Goal: Task Accomplishment & Management: Manage account settings

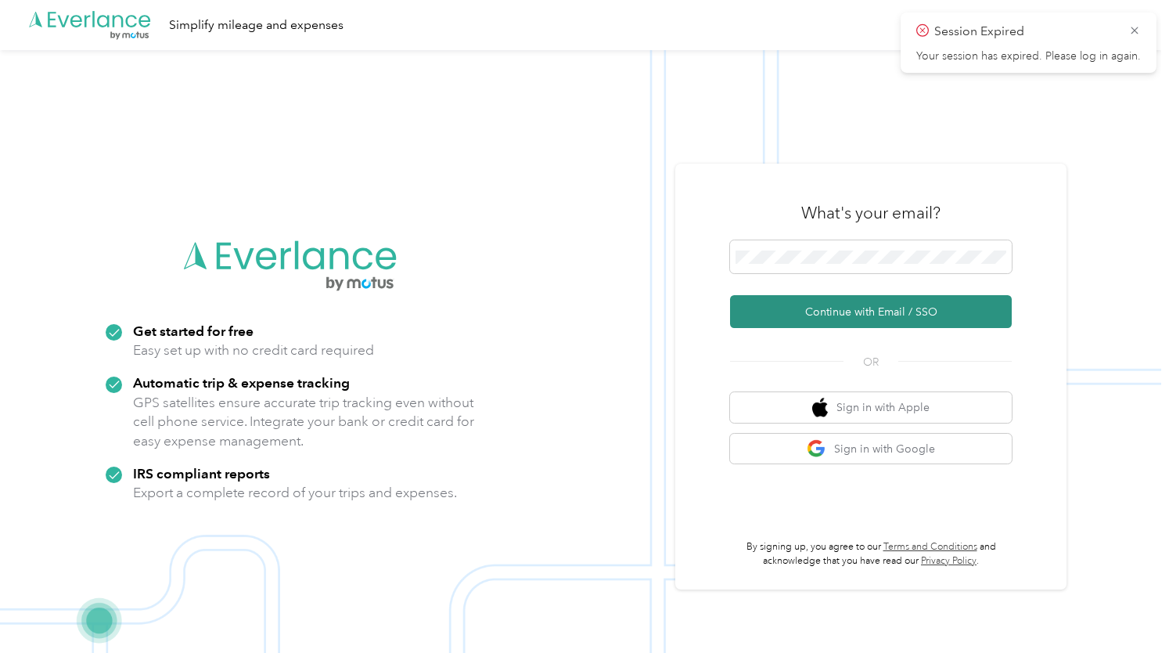
click at [843, 300] on button "Continue with Email / SSO" at bounding box center [871, 311] width 282 height 33
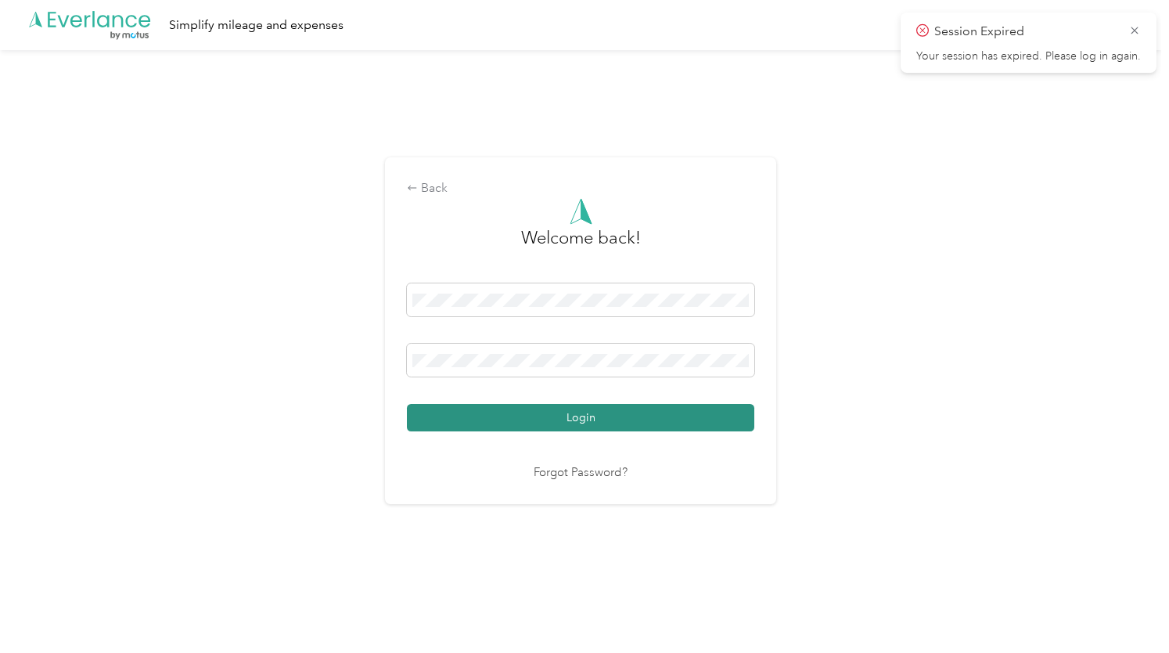
click at [646, 419] on button "Login" at bounding box center [580, 417] width 347 height 27
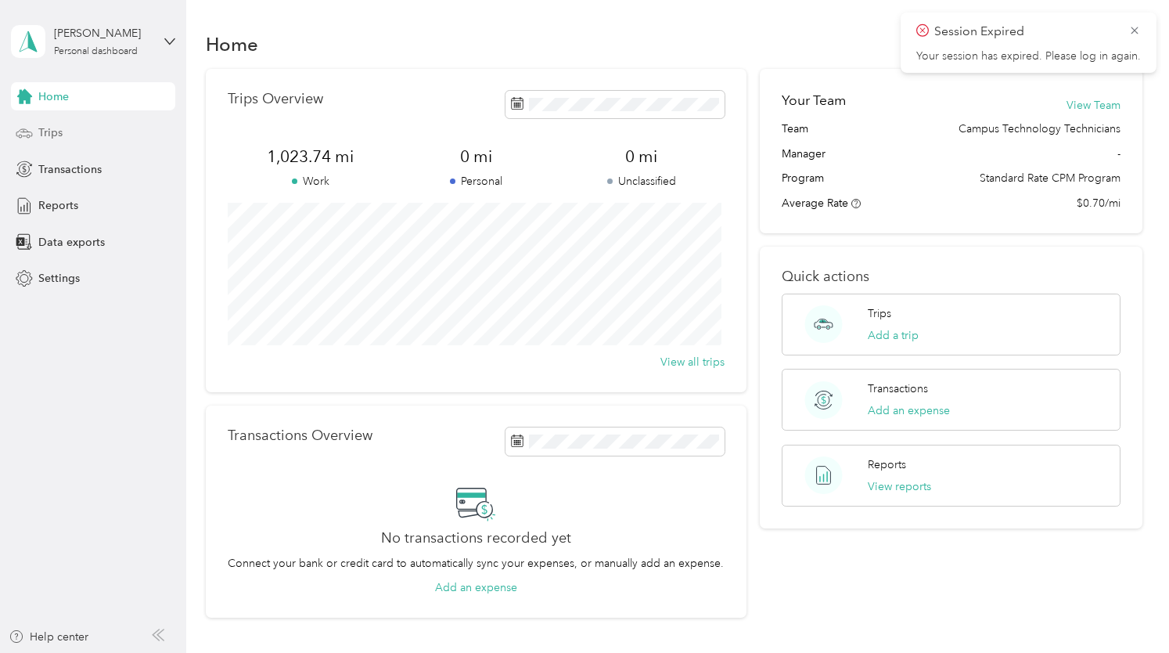
click at [83, 131] on div "Trips" at bounding box center [93, 133] width 164 height 28
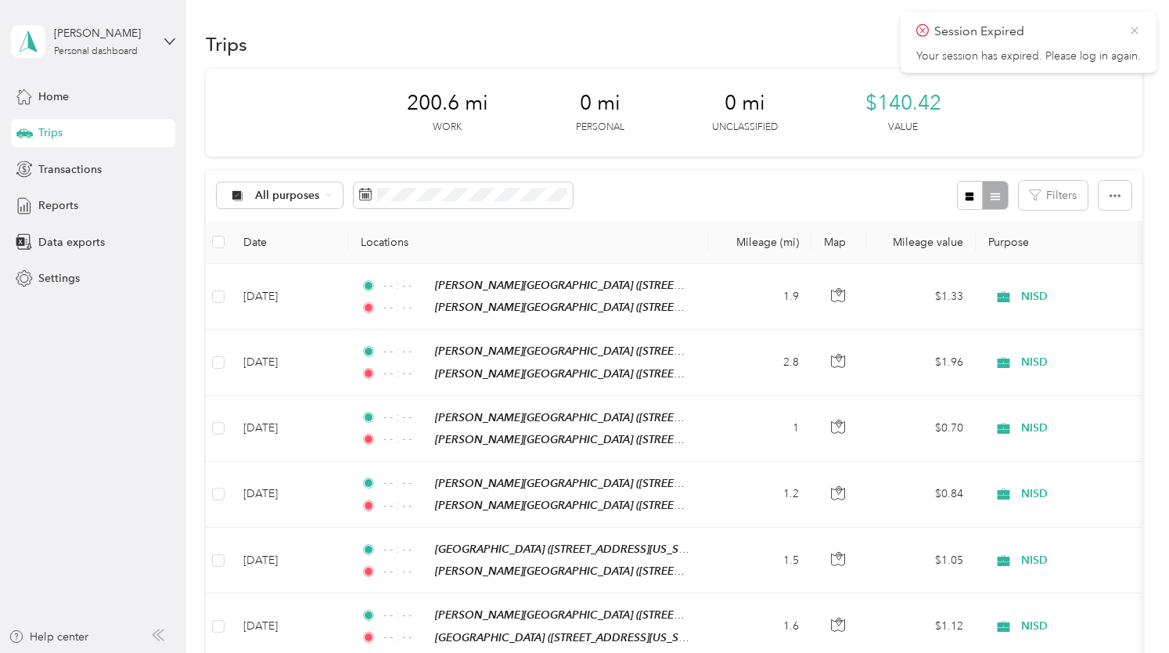
click at [1131, 27] on icon at bounding box center [1134, 30] width 13 height 14
click at [1097, 48] on button "New trip" at bounding box center [1101, 44] width 83 height 27
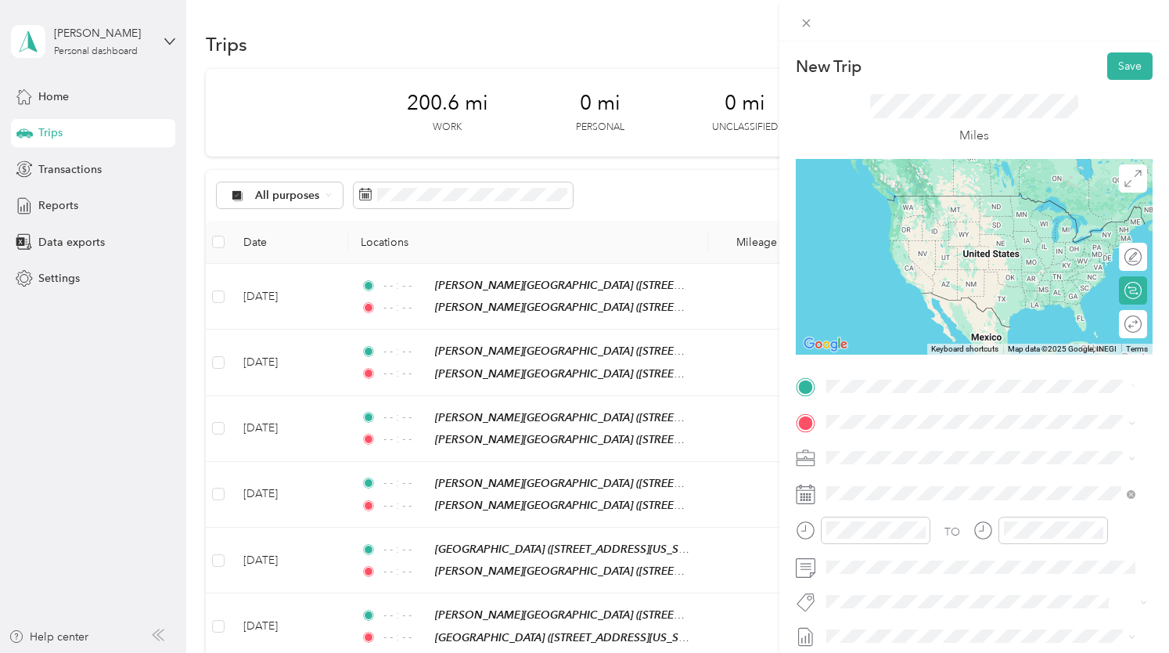
click at [945, 448] on strong "[PERSON_NAME][GEOGRAPHIC_DATA]" at bounding box center [1014, 451] width 209 height 14
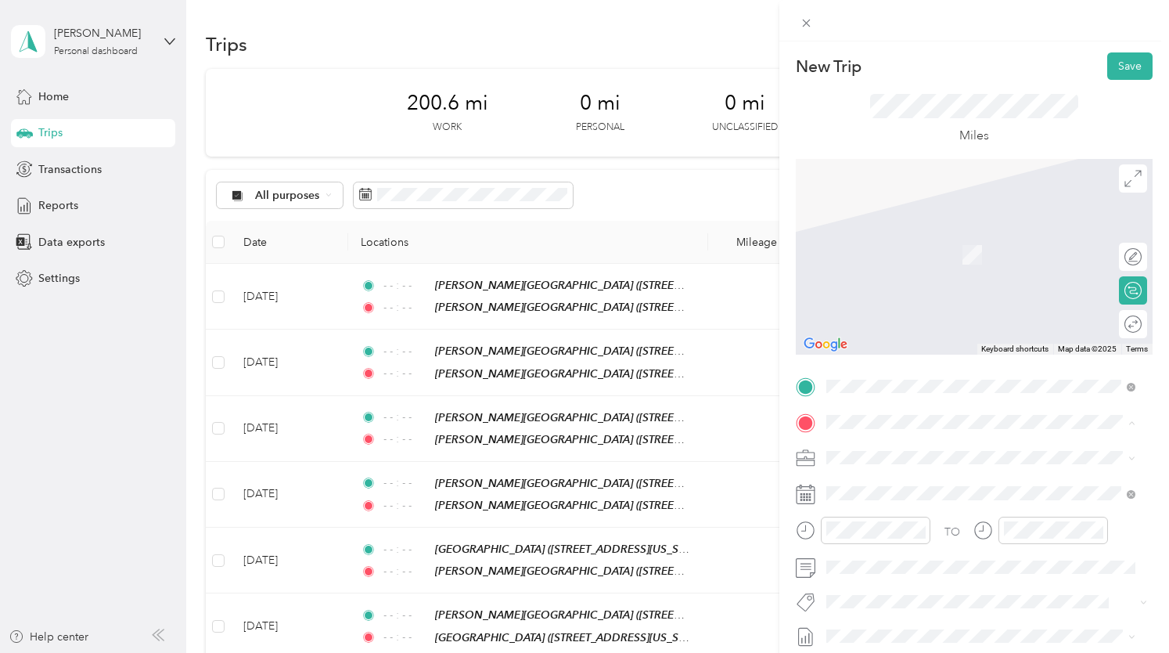
click at [945, 359] on div "TEAM [GEOGRAPHIC_DATA]" at bounding box center [941, 350] width 171 height 20
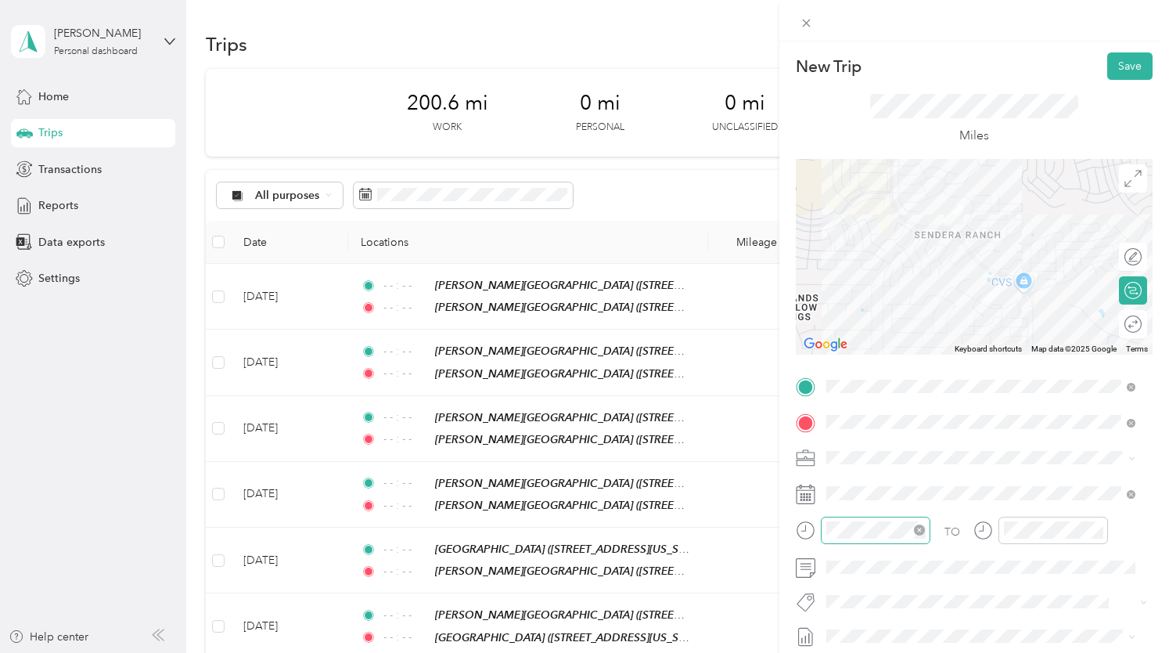
click at [920, 531] on icon "close-circle" at bounding box center [919, 529] width 11 height 11
click at [1100, 532] on icon "close-circle" at bounding box center [1097, 529] width 11 height 11
click at [1002, 482] on span at bounding box center [987, 492] width 332 height 25
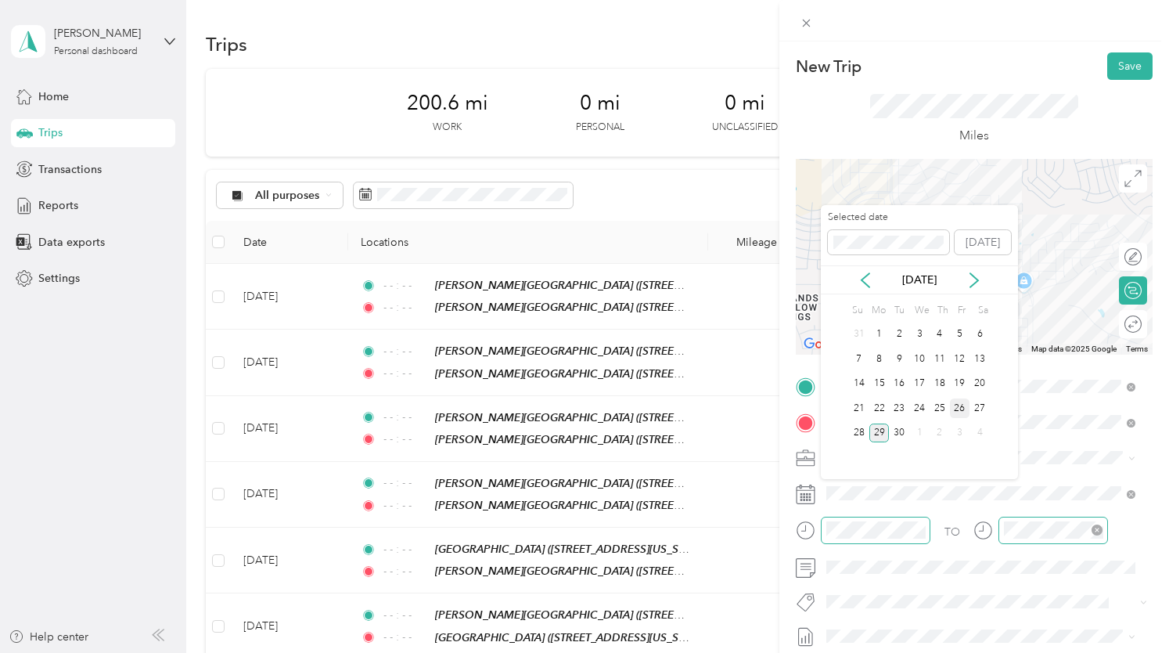
click at [963, 412] on div "26" at bounding box center [960, 408] width 20 height 20
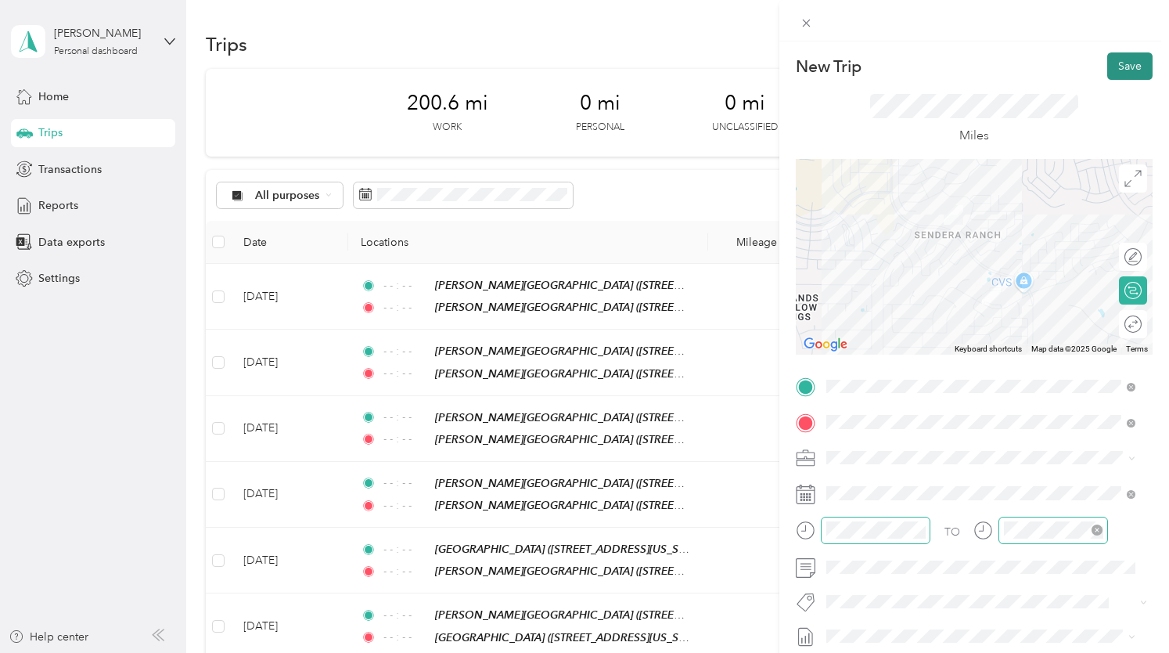
click at [1118, 76] on button "Save" at bounding box center [1129, 65] width 45 height 27
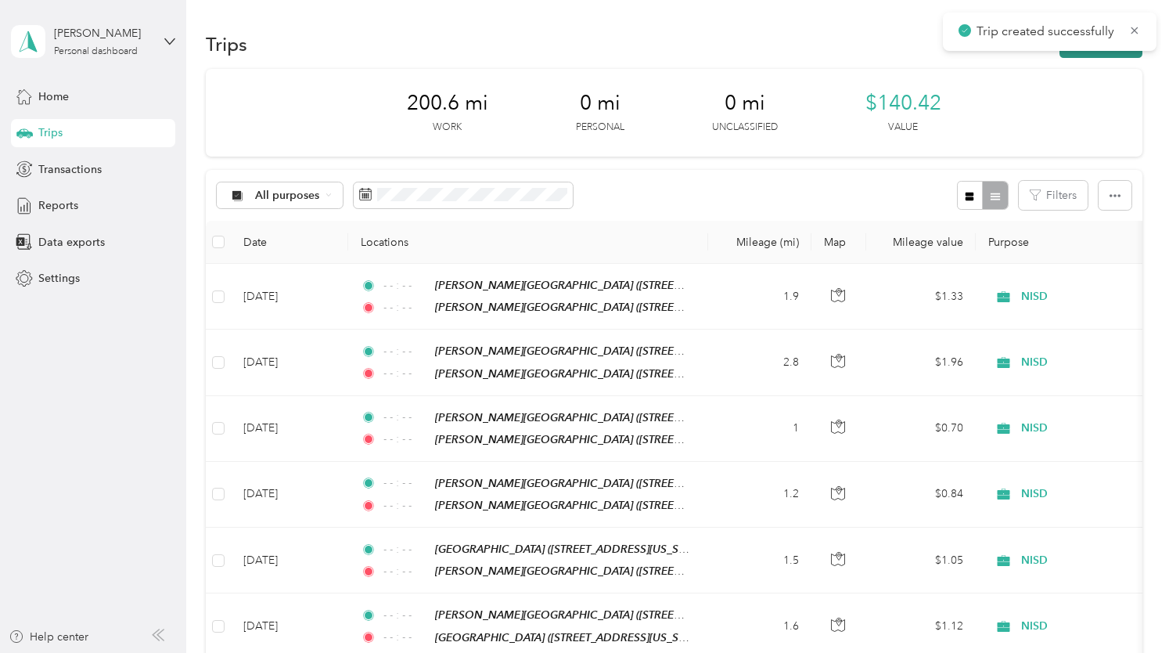
click at [1113, 52] on button "New trip" at bounding box center [1101, 44] width 83 height 27
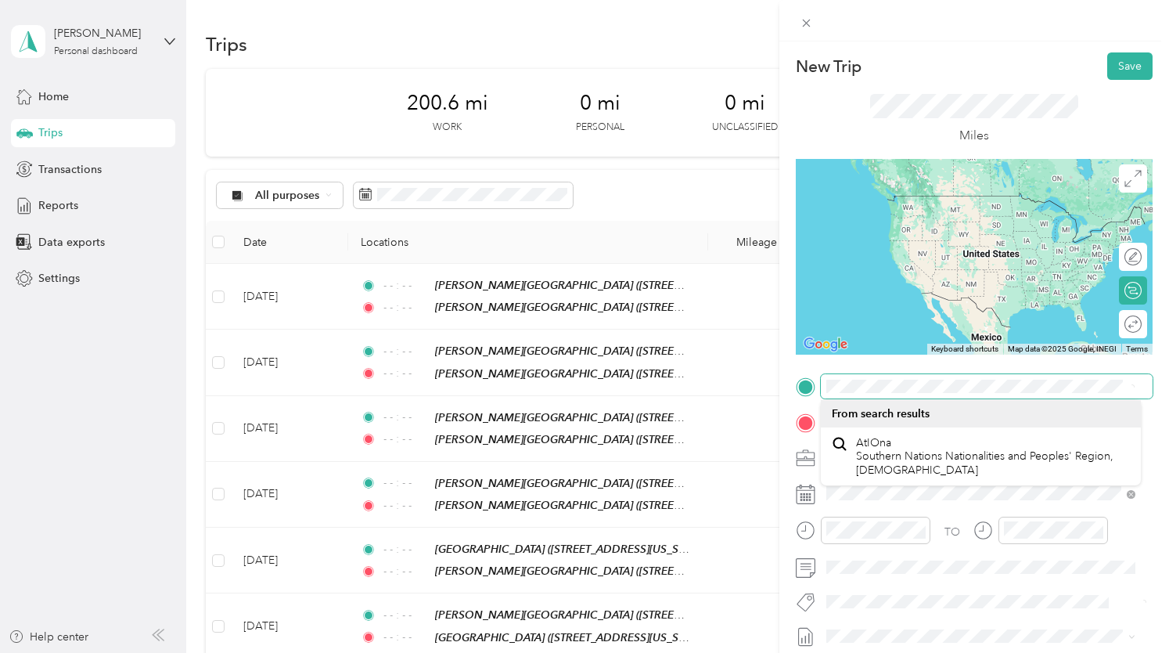
click at [727, 383] on div "New Trip Save This trip cannot be edited because it is either under review, app…" at bounding box center [584, 326] width 1169 height 653
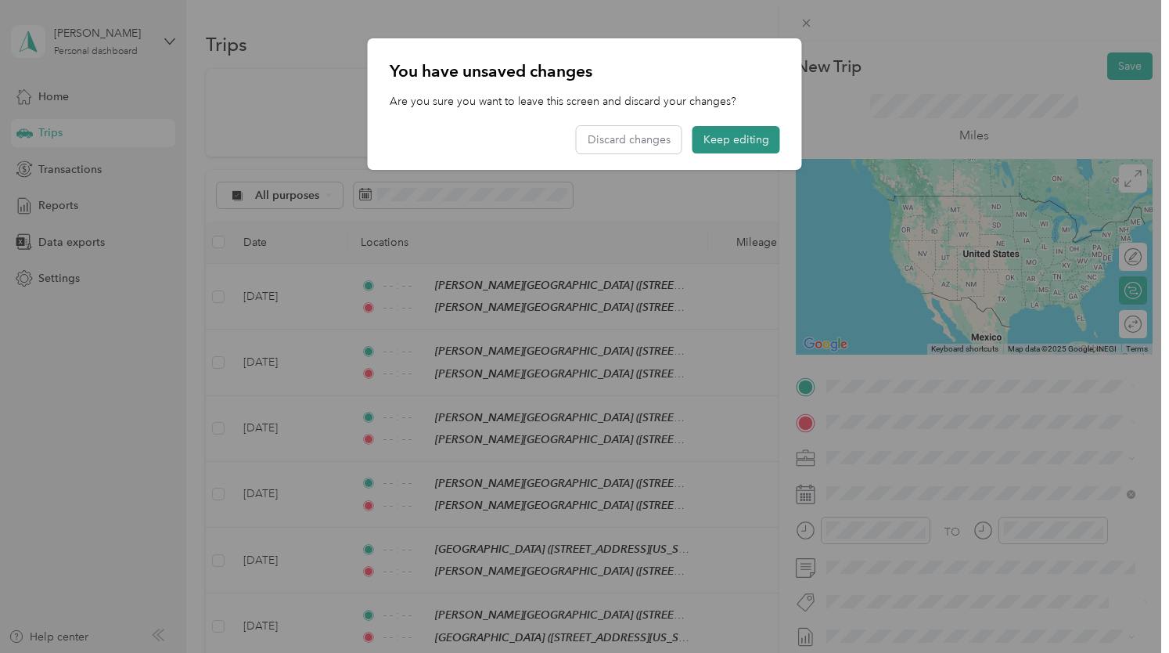
click at [712, 143] on button "Keep editing" at bounding box center [737, 139] width 88 height 27
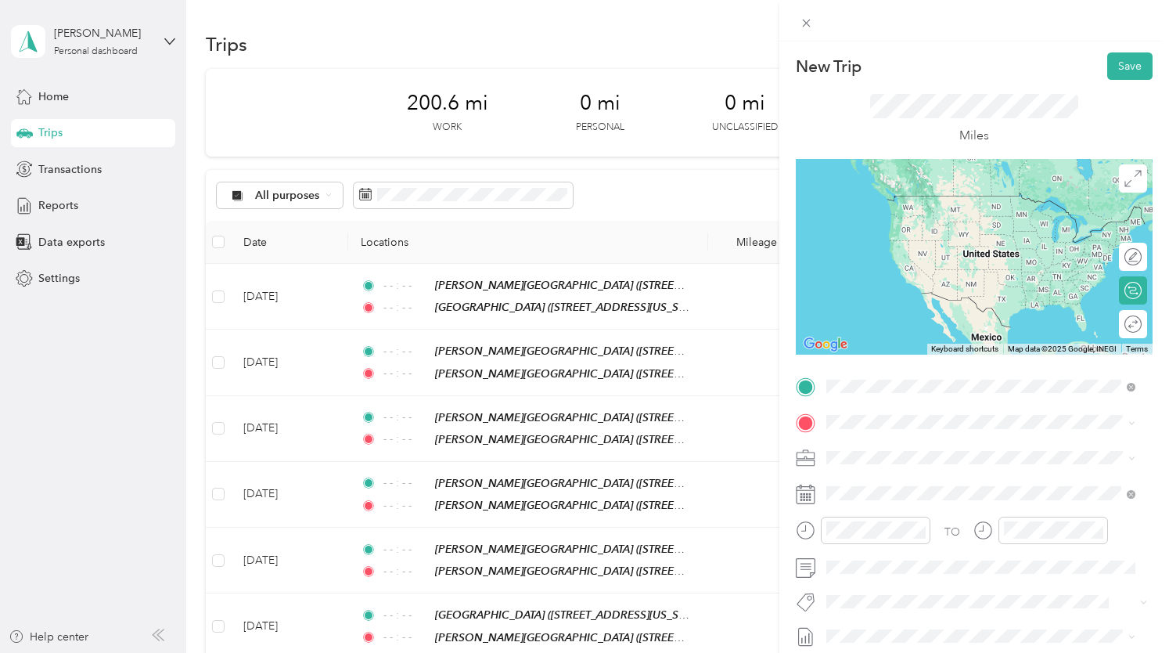
click at [974, 567] on strong "[GEOGRAPHIC_DATA]" at bounding box center [968, 560] width 117 height 14
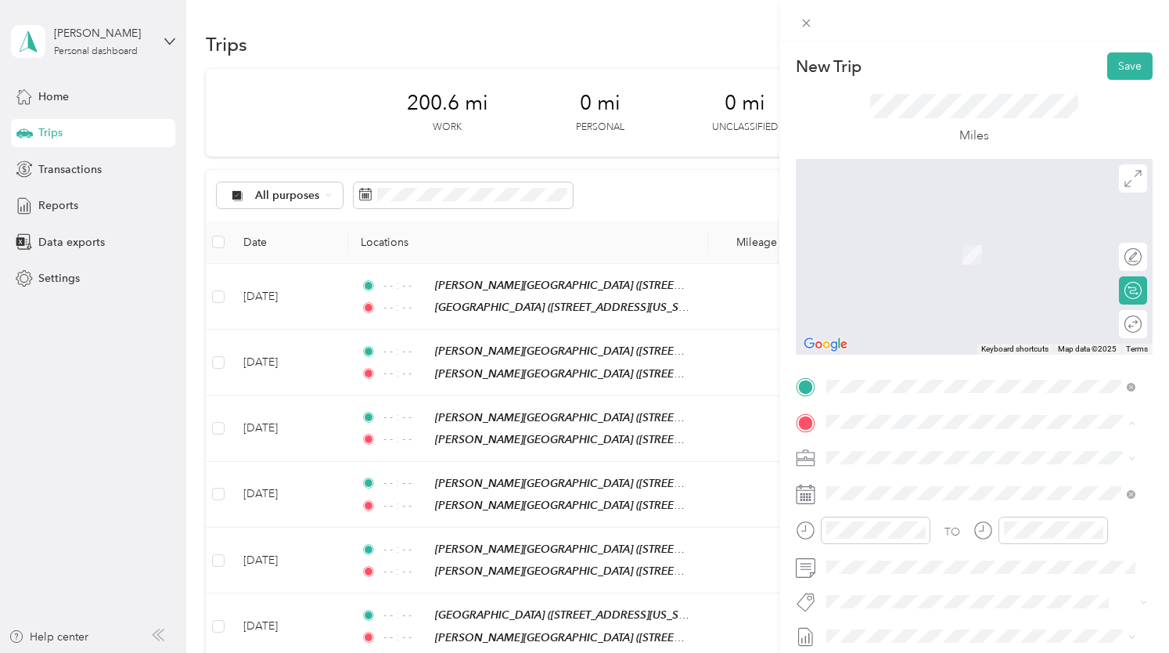
click at [978, 322] on span "[STREET_ADDRESS][US_STATE]" at bounding box center [934, 314] width 157 height 13
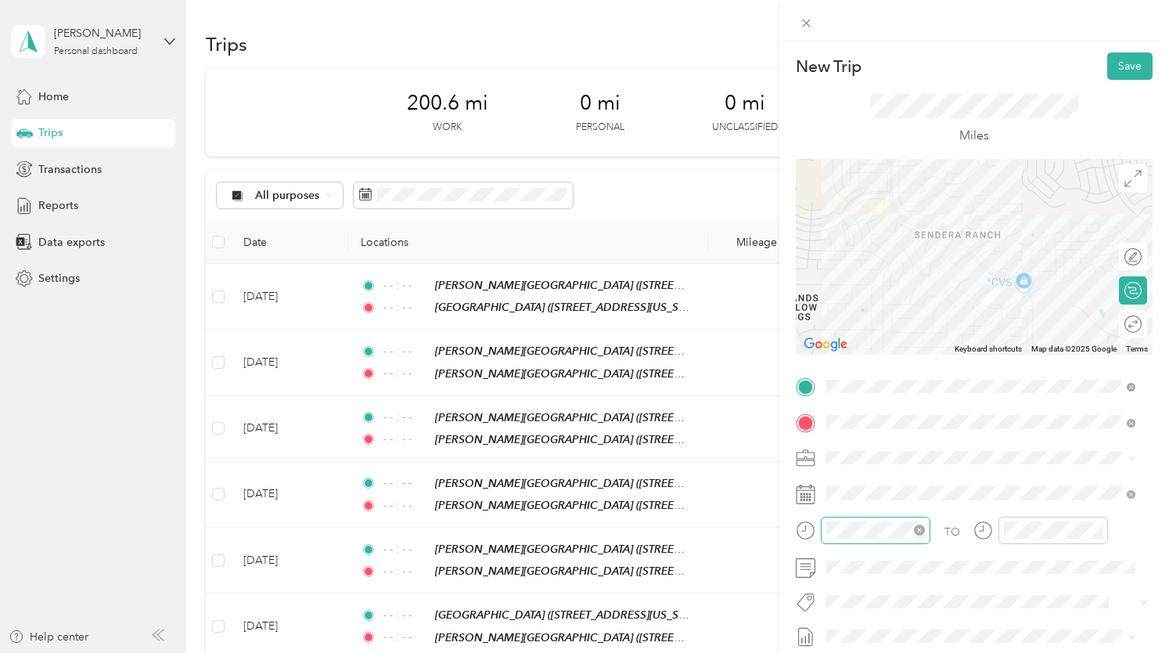
click at [917, 528] on icon "close-circle" at bounding box center [919, 529] width 11 height 11
click at [1096, 528] on icon "close-circle" at bounding box center [1097, 529] width 11 height 11
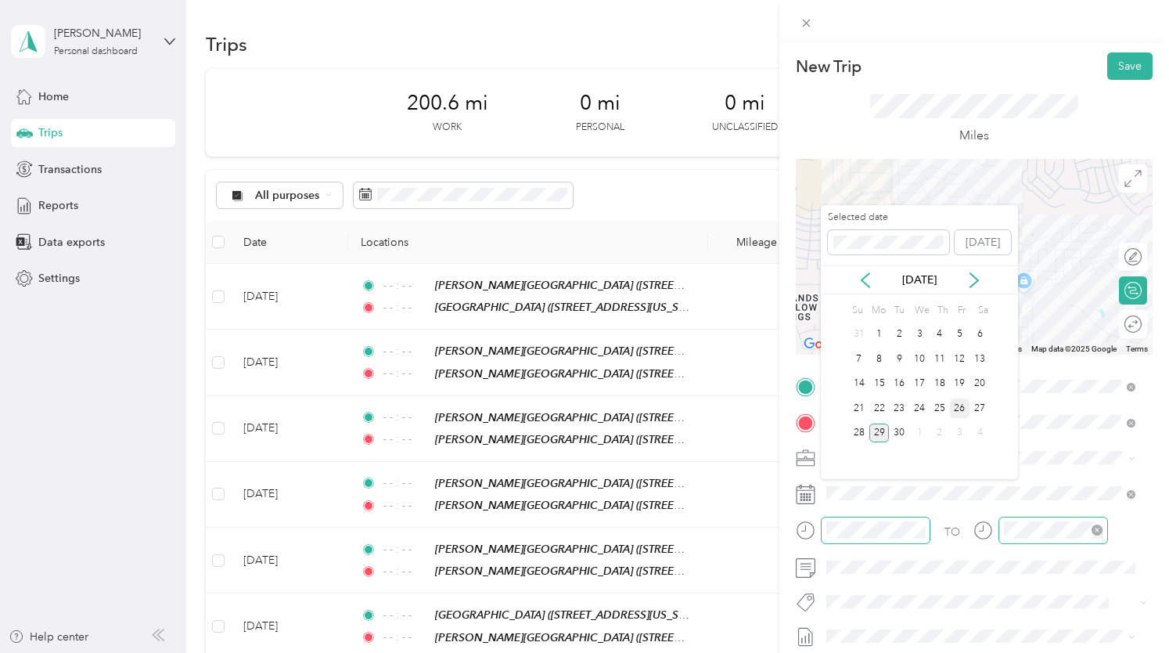
click at [956, 412] on div "26" at bounding box center [960, 408] width 20 height 20
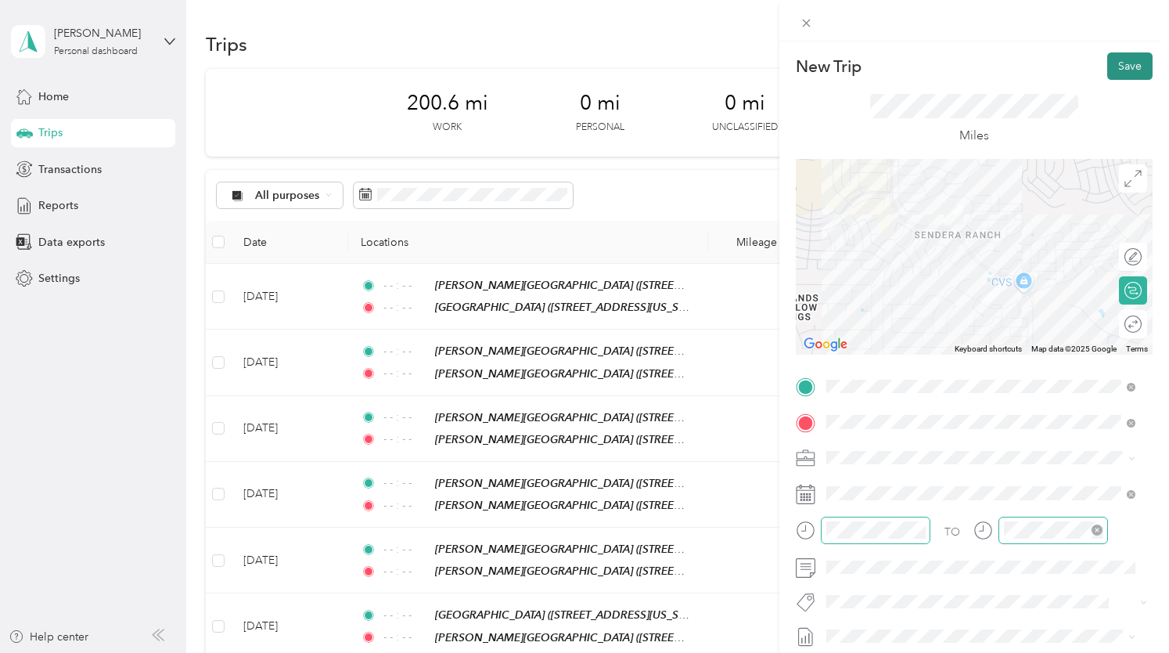
click at [1130, 66] on button "Save" at bounding box center [1129, 65] width 45 height 27
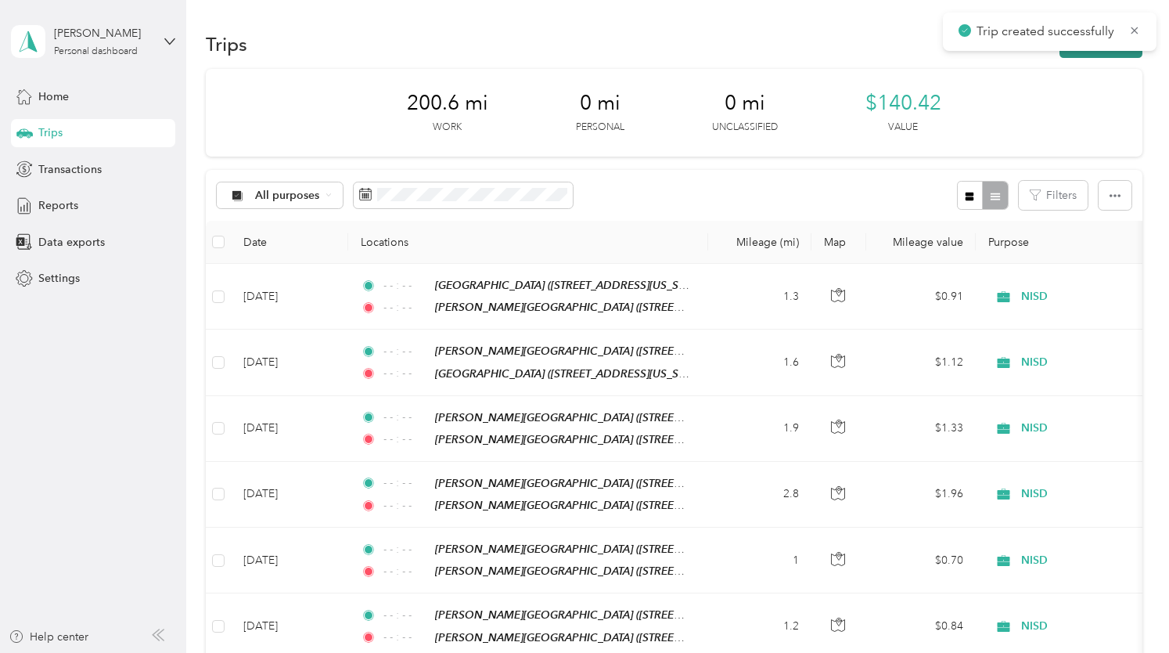
click at [1100, 56] on button "New trip" at bounding box center [1101, 44] width 83 height 27
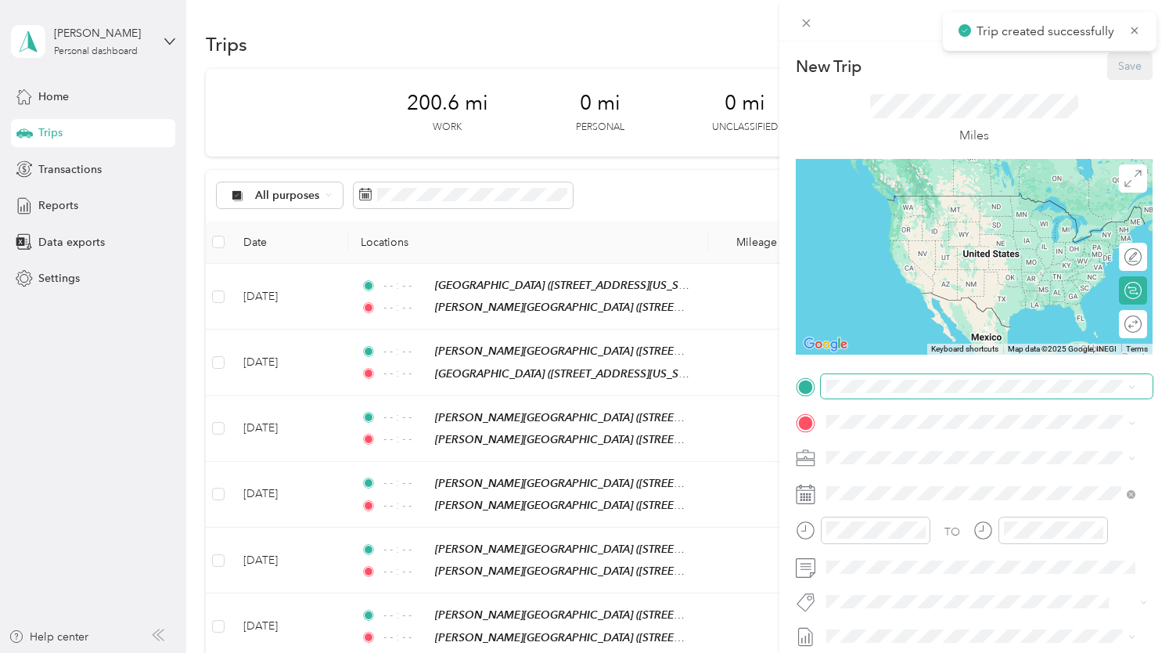
click at [900, 374] on span at bounding box center [987, 386] width 332 height 25
click at [941, 533] on span "[STREET_ADDRESS][US_STATE]" at bounding box center [934, 526] width 157 height 13
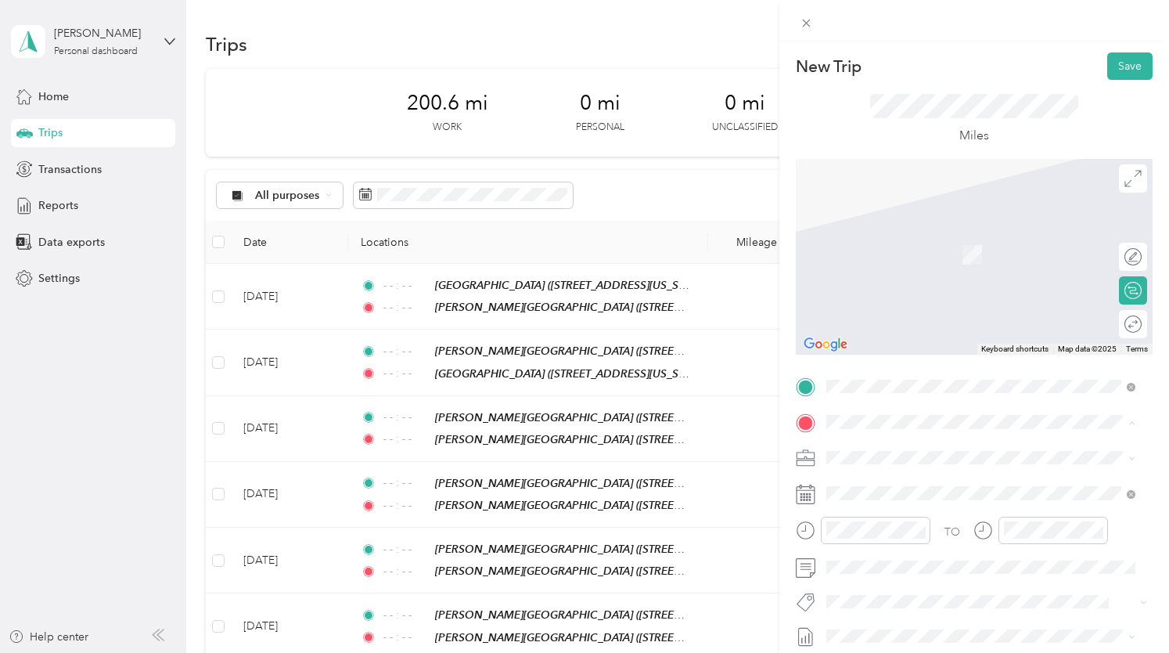
click at [932, 378] on div "TEAM [GEOGRAPHIC_DATA] [STREET_ADDRESS][US_STATE]" at bounding box center [941, 359] width 171 height 38
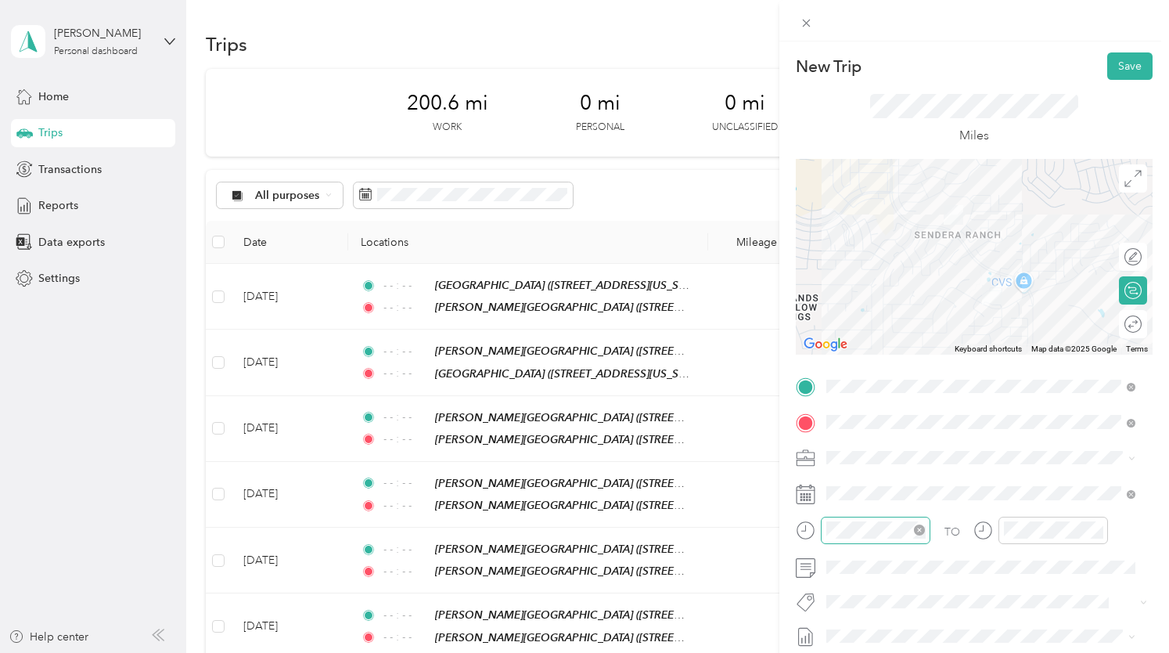
click at [914, 527] on icon "close-circle" at bounding box center [919, 529] width 11 height 11
click at [1096, 530] on icon "close-circle" at bounding box center [1097, 529] width 11 height 11
click at [1122, 70] on button "Save" at bounding box center [1129, 65] width 45 height 27
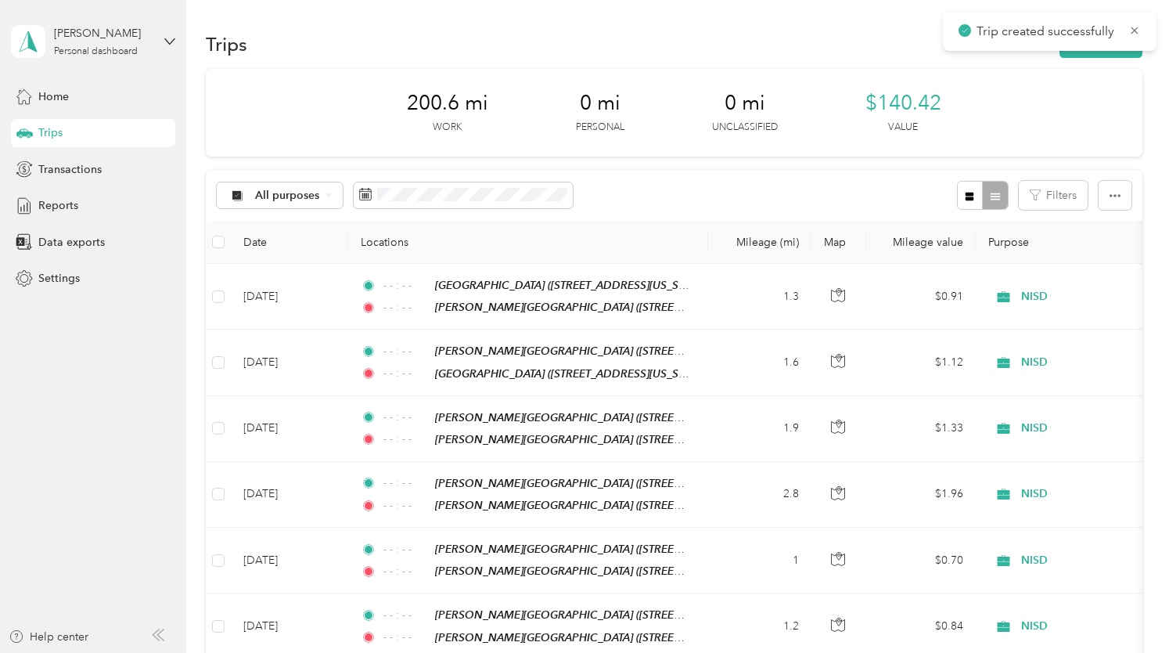
click at [1102, 57] on div "Trips New trip" at bounding box center [674, 43] width 937 height 33
click at [1116, 53] on button "New trip" at bounding box center [1101, 44] width 83 height 27
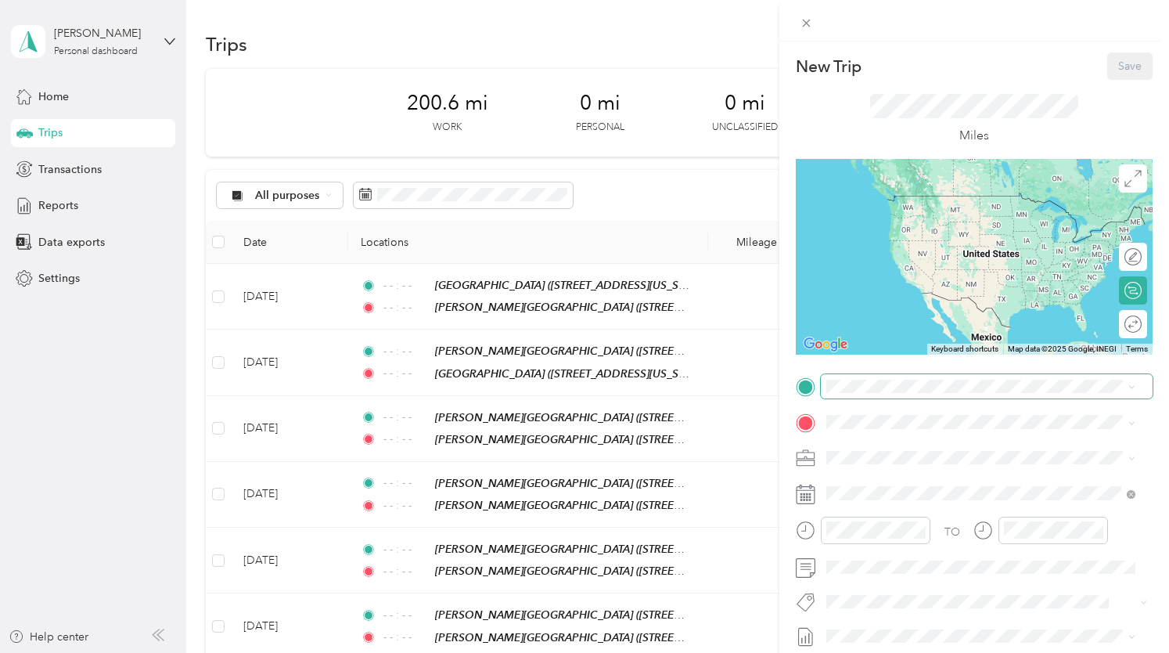
click at [875, 397] on span at bounding box center [987, 386] width 332 height 25
click at [941, 567] on strong "[GEOGRAPHIC_DATA]" at bounding box center [968, 560] width 117 height 14
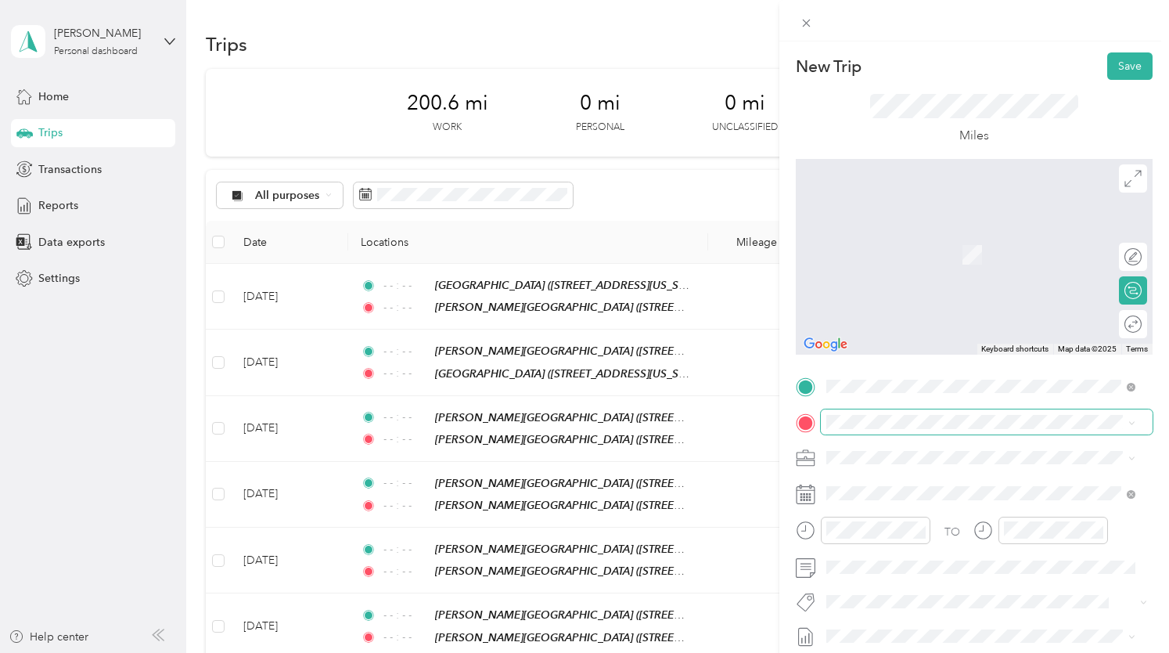
click at [933, 430] on span at bounding box center [987, 421] width 332 height 25
click at [1006, 322] on span "[STREET_ADDRESS][US_STATE]" at bounding box center [934, 314] width 157 height 13
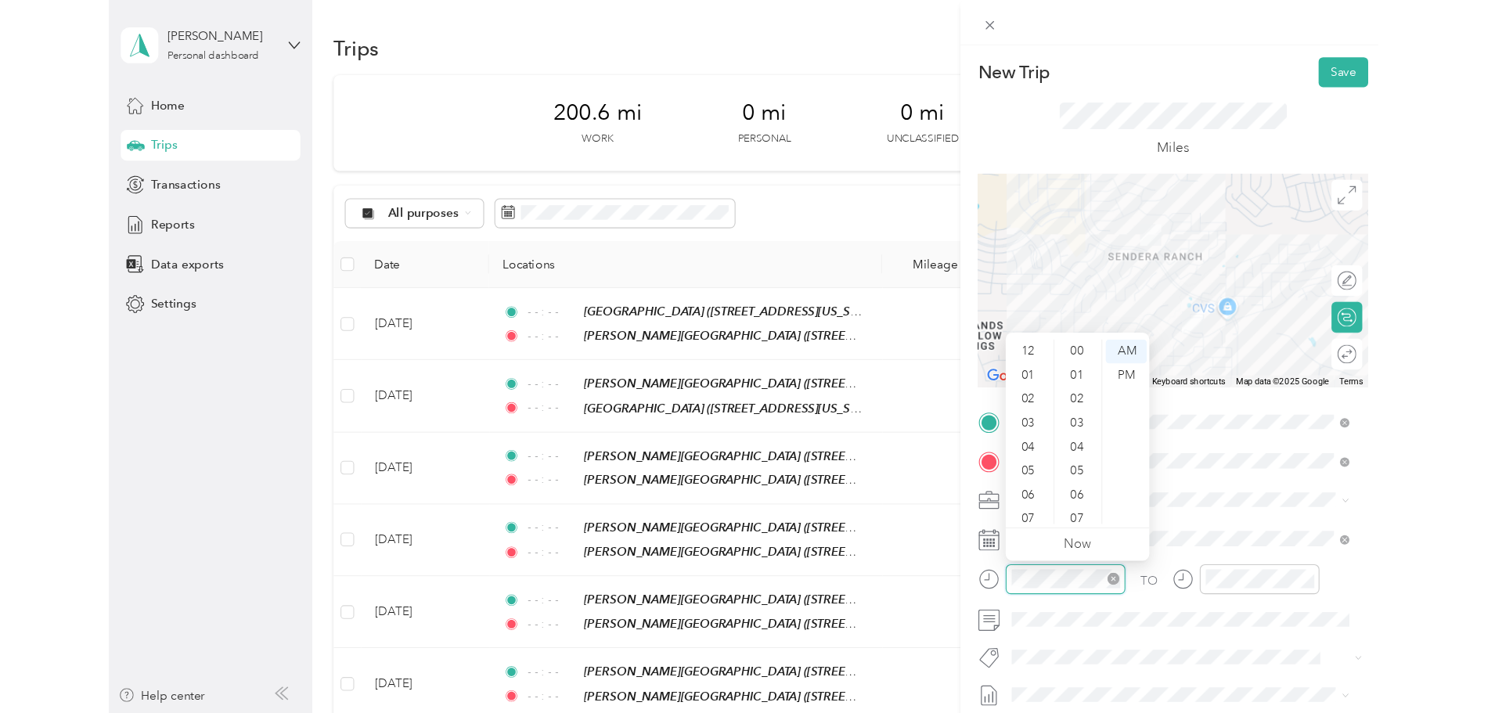
scroll to position [94, 0]
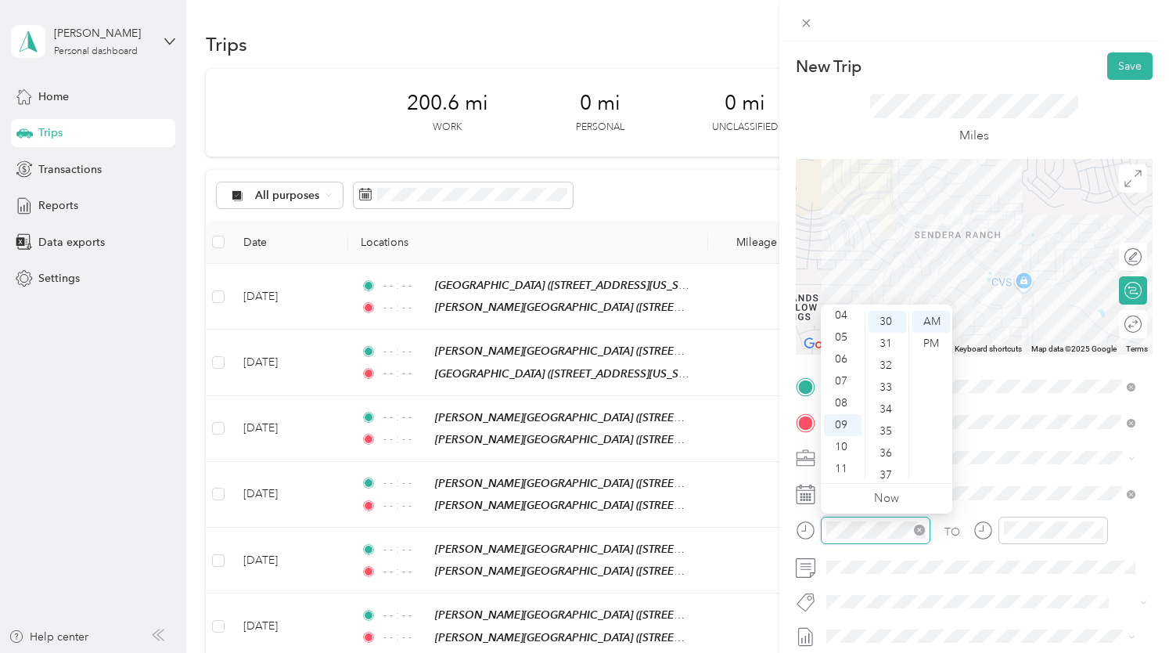
click at [919, 533] on icon "close-circle" at bounding box center [919, 529] width 11 height 11
click at [1097, 525] on icon "close-circle" at bounding box center [1097, 529] width 11 height 11
click at [1133, 76] on button "Save" at bounding box center [1129, 65] width 45 height 27
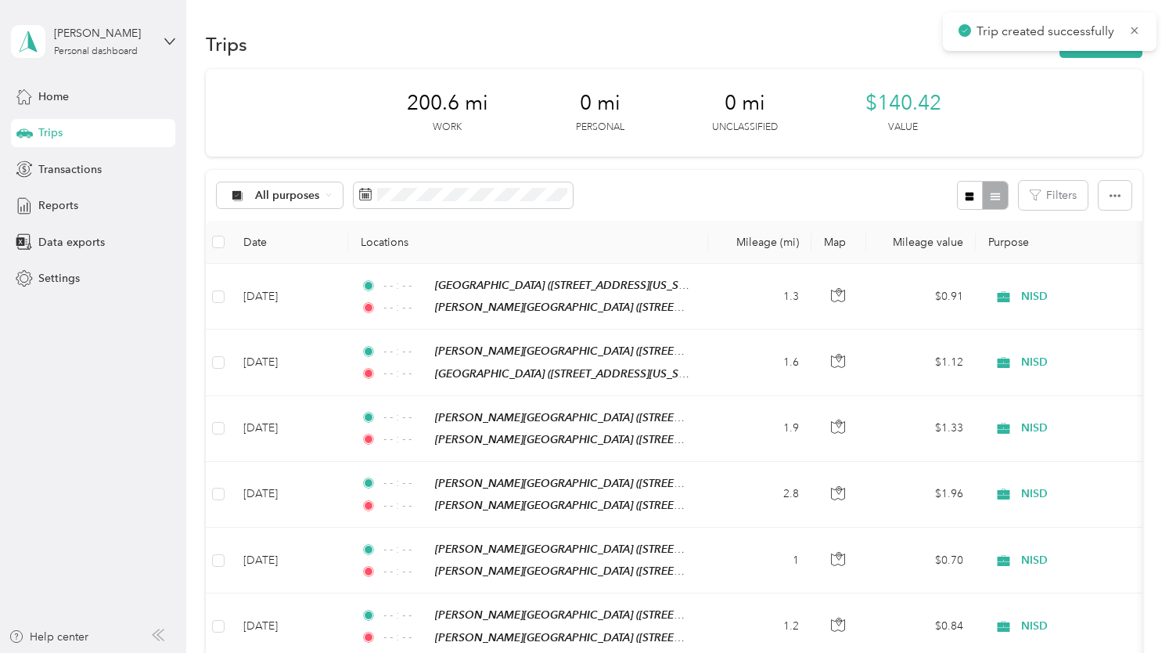
click at [1110, 59] on div "Trips New trip" at bounding box center [674, 43] width 937 height 33
click at [1130, 50] on div "Trip created successfully" at bounding box center [1050, 32] width 214 height 38
click at [1071, 54] on button "New trip" at bounding box center [1101, 44] width 83 height 27
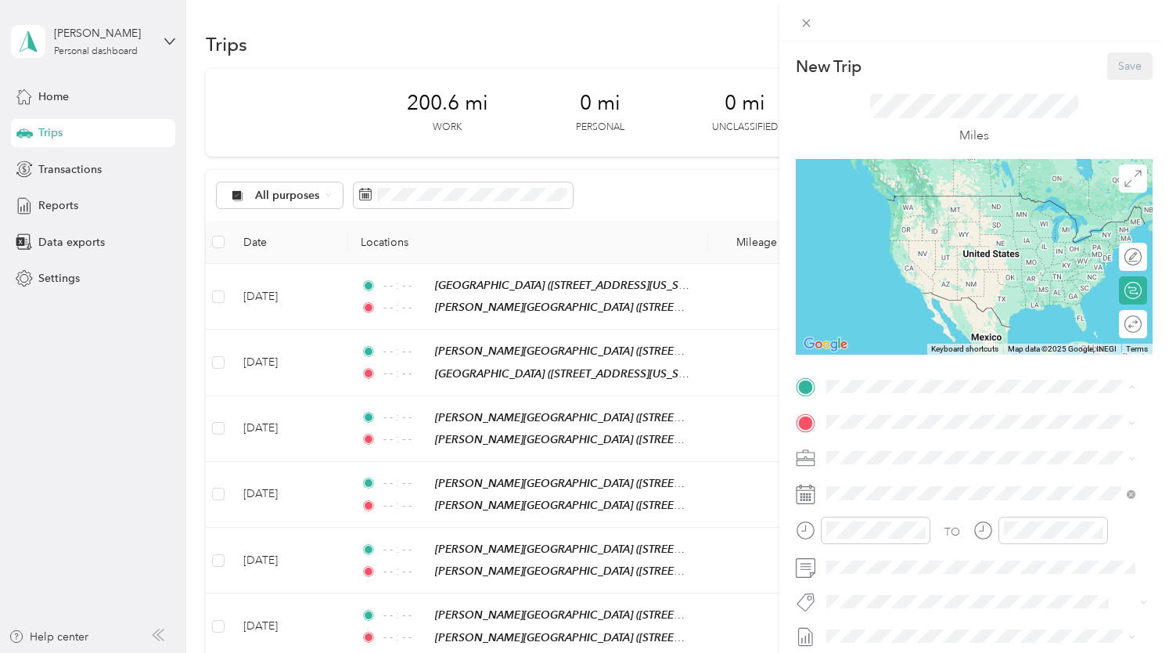
click at [894, 527] on div "TEAM [PERSON_NAME][GEOGRAPHIC_DATA] [STREET_ADDRESS][US_STATE]" at bounding box center [987, 515] width 263 height 38
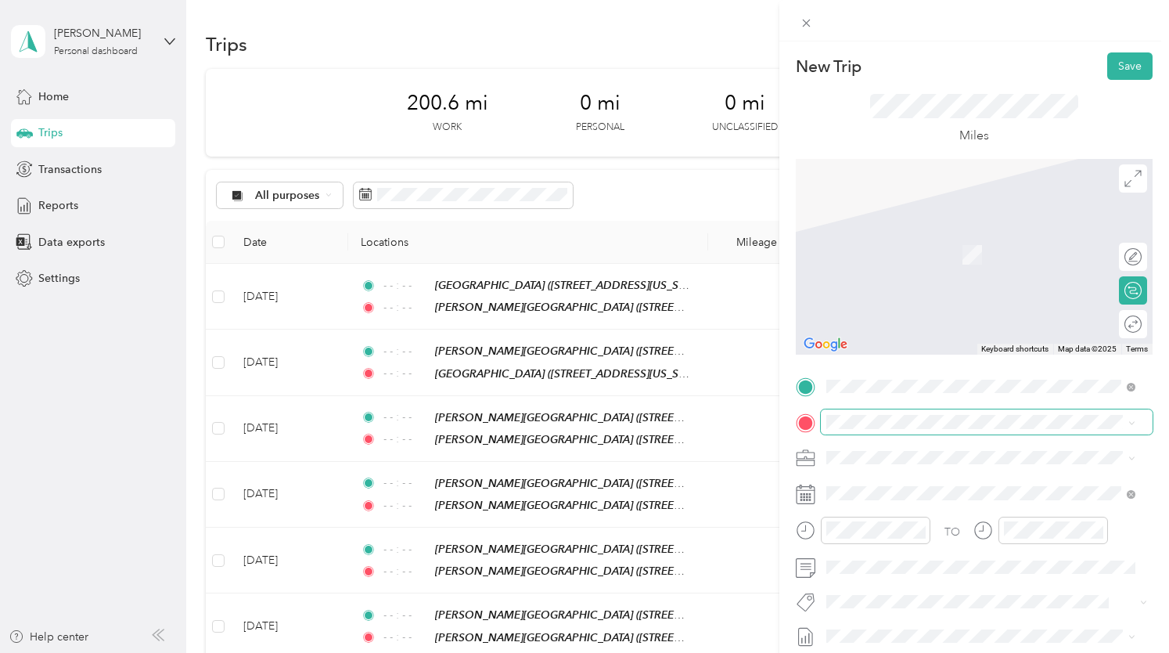
click at [912, 413] on span at bounding box center [987, 421] width 332 height 25
click at [989, 356] on strong "[GEOGRAPHIC_DATA]" at bounding box center [968, 349] width 117 height 14
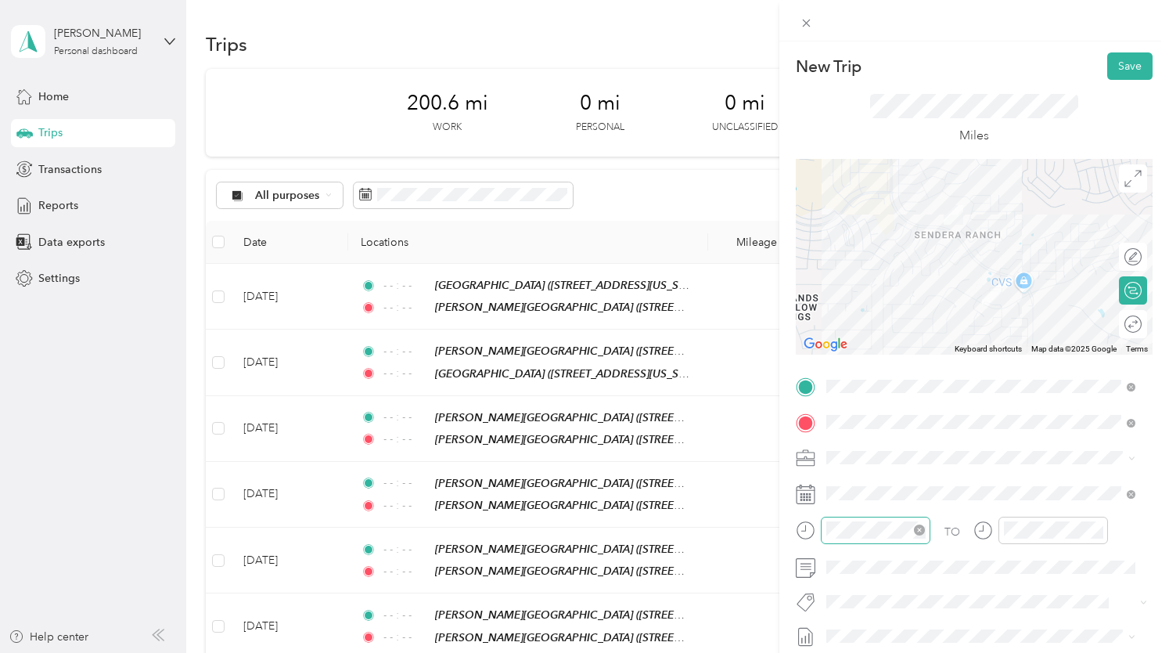
click at [924, 529] on icon "close-circle" at bounding box center [919, 529] width 11 height 11
click at [1097, 530] on icon "close-circle" at bounding box center [1097, 529] width 11 height 11
click at [1125, 72] on button "Save" at bounding box center [1129, 65] width 45 height 27
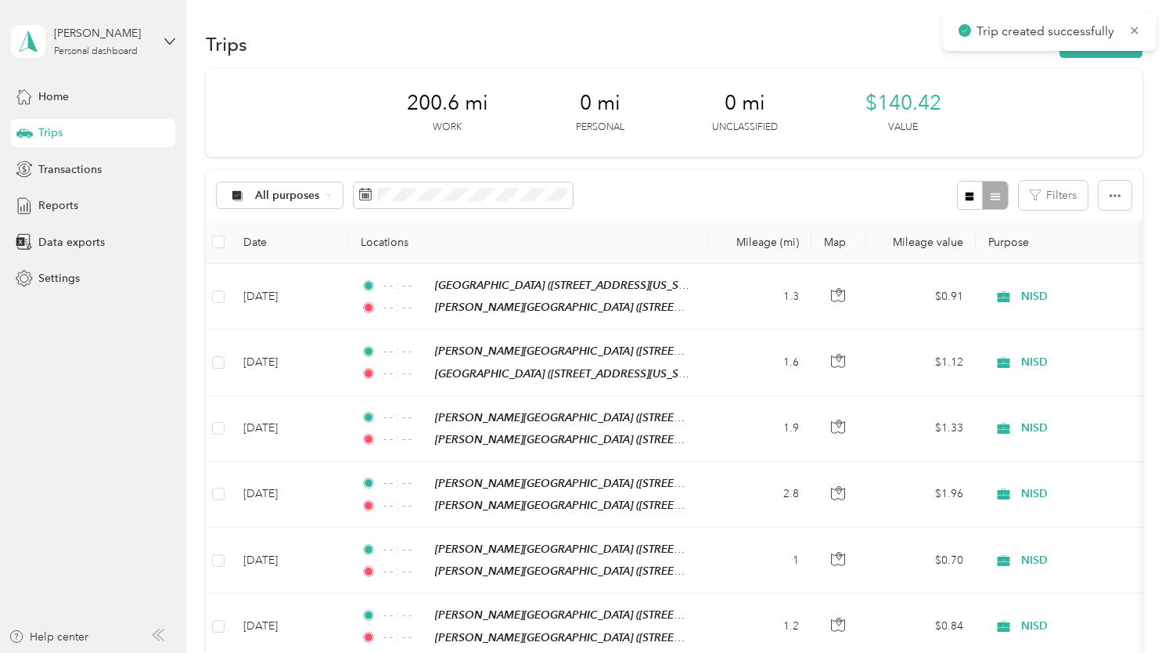
click at [1105, 49] on div "Trip created successfully" at bounding box center [1050, 32] width 214 height 38
click at [1092, 54] on button "New trip" at bounding box center [1101, 44] width 83 height 27
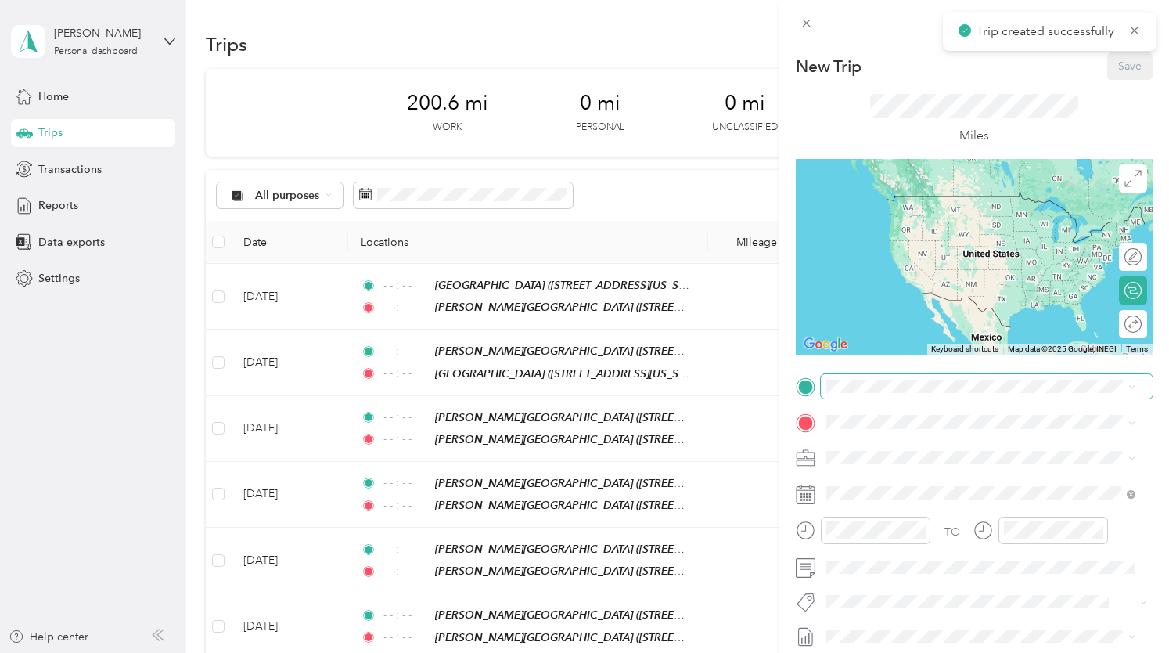
click at [917, 393] on span at bounding box center [987, 386] width 332 height 25
click at [943, 589] on div "TEAM [GEOGRAPHIC_DATA] [STREET_ADDRESS][US_STATE]" at bounding box center [941, 570] width 171 height 38
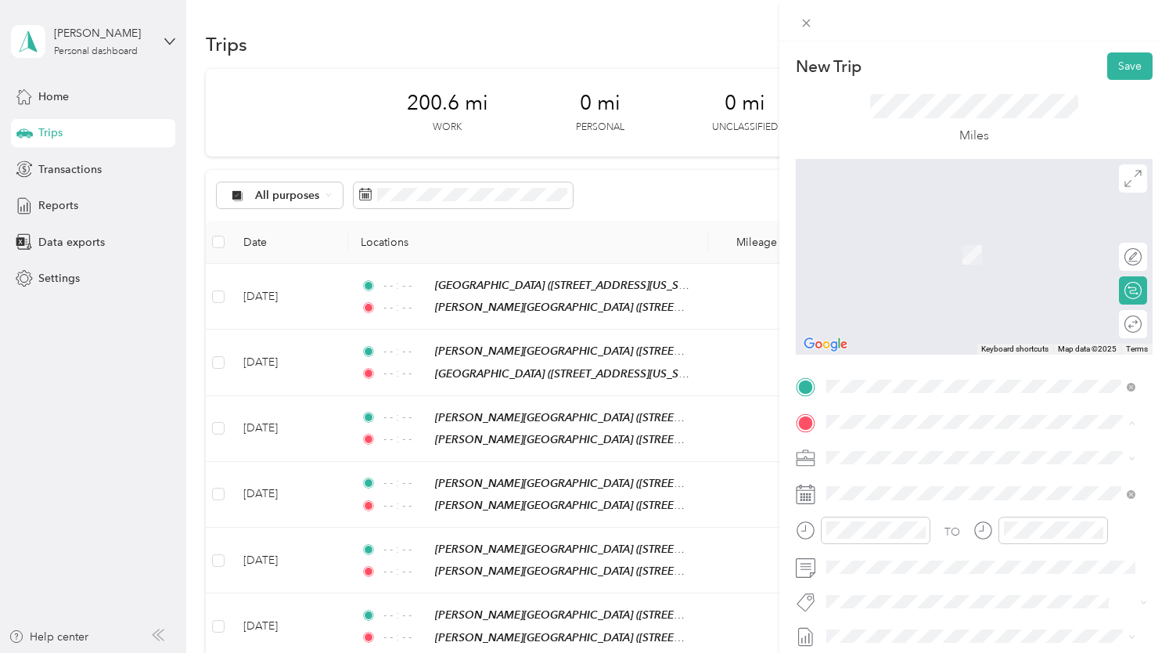
click at [1016, 246] on div "TEAM [PERSON_NAME][GEOGRAPHIC_DATA]" at bounding box center [987, 240] width 263 height 20
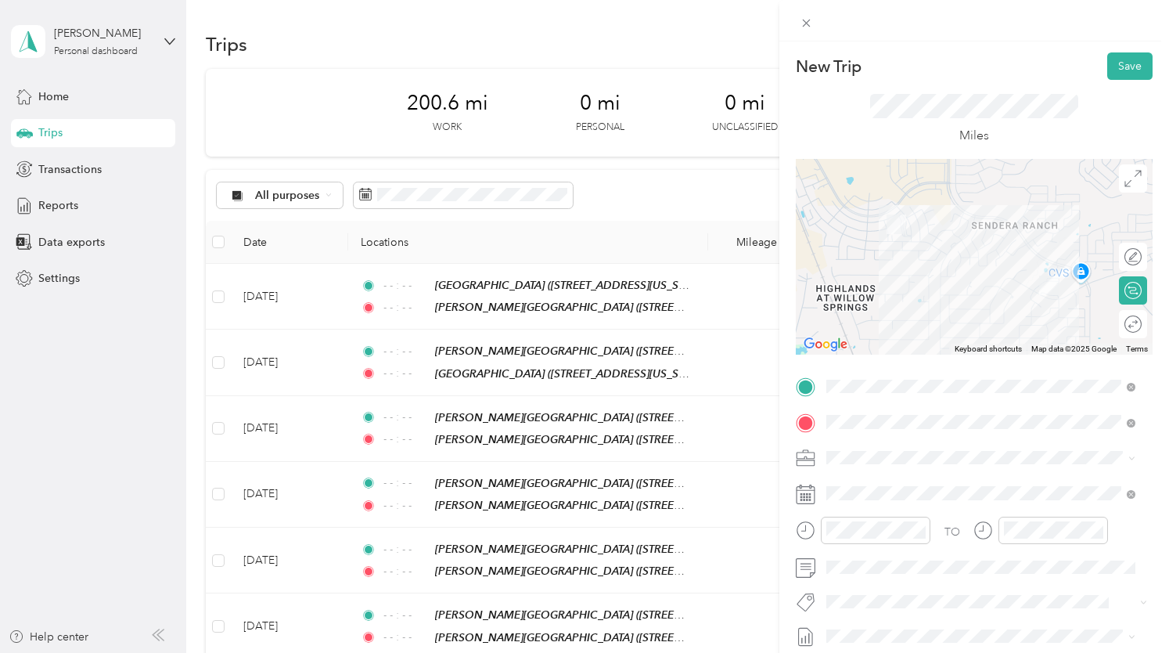
click at [933, 529] on div "TO" at bounding box center [974, 535] width 357 height 38
click at [924, 529] on icon "close-circle" at bounding box center [919, 529] width 11 height 11
click at [1094, 531] on icon "close-circle" at bounding box center [1097, 529] width 11 height 11
click at [1130, 67] on button "Save" at bounding box center [1129, 65] width 45 height 27
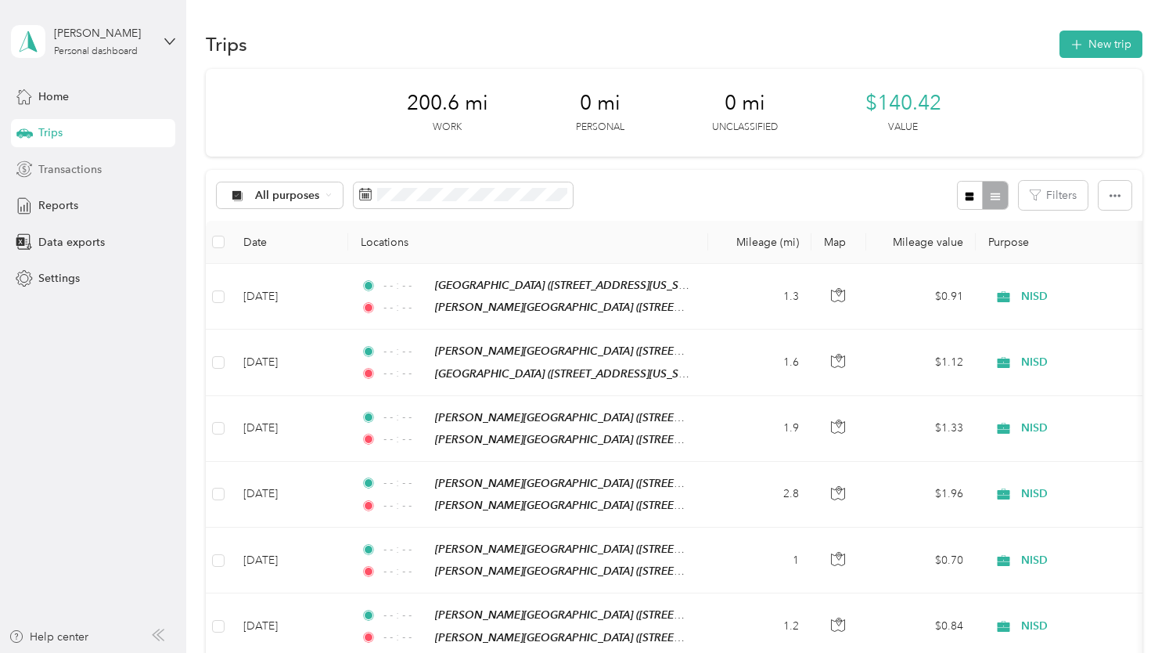
click at [131, 164] on div "Transactions" at bounding box center [93, 169] width 164 height 28
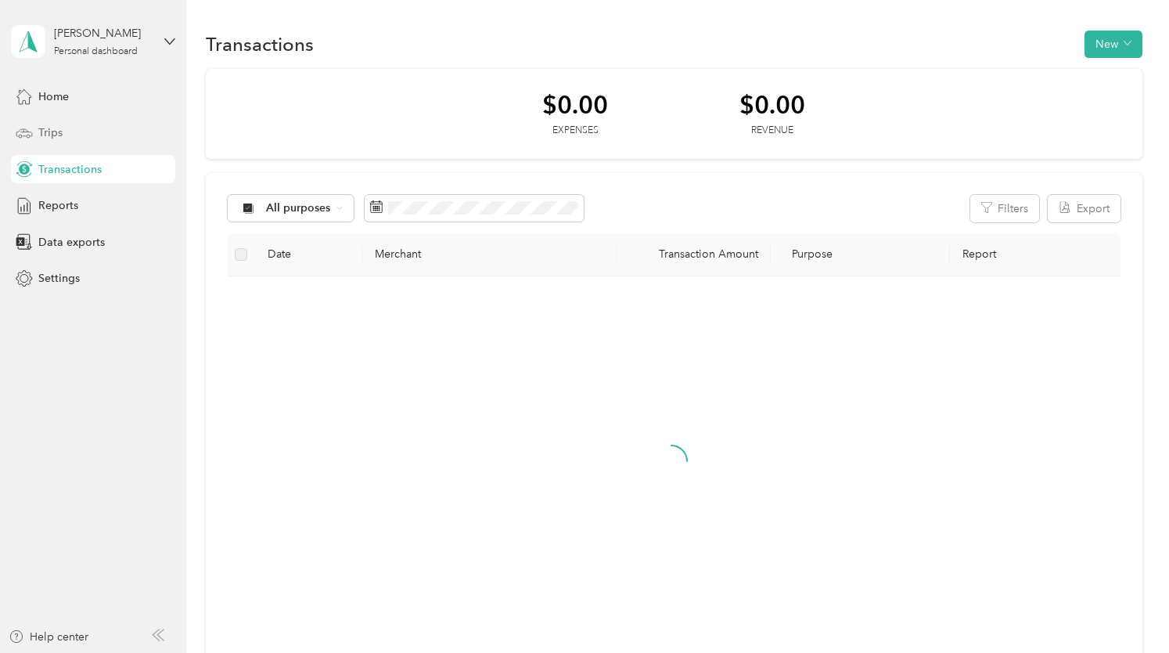
click at [58, 128] on span "Trips" at bounding box center [50, 132] width 24 height 16
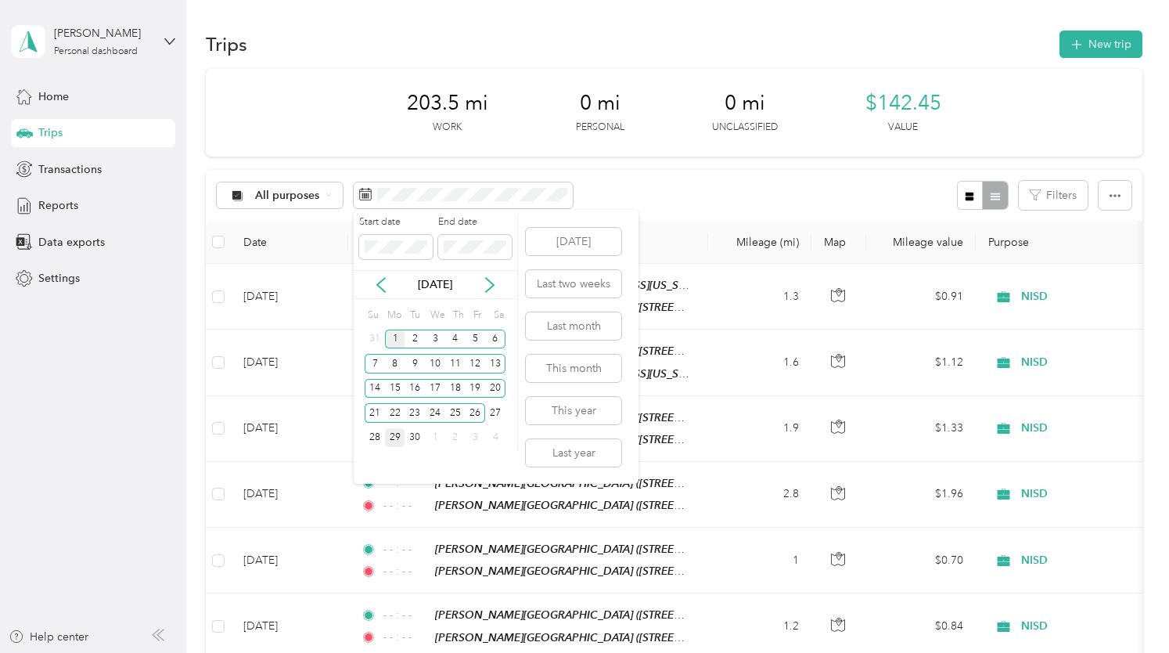
click at [391, 338] on div "1" at bounding box center [395, 339] width 20 height 20
click at [391, 442] on div "29" at bounding box center [395, 438] width 20 height 20
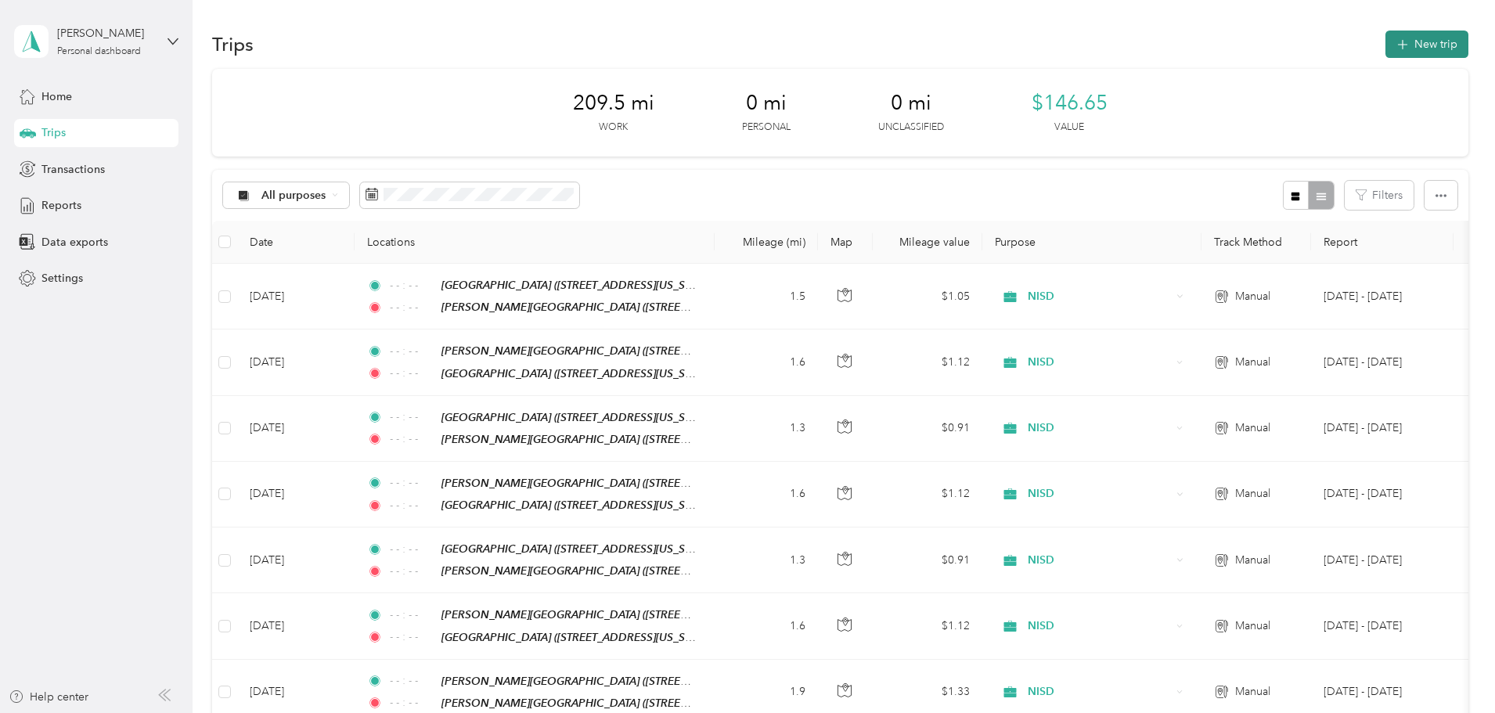
click at [1168, 49] on icon "button" at bounding box center [1402, 45] width 18 height 18
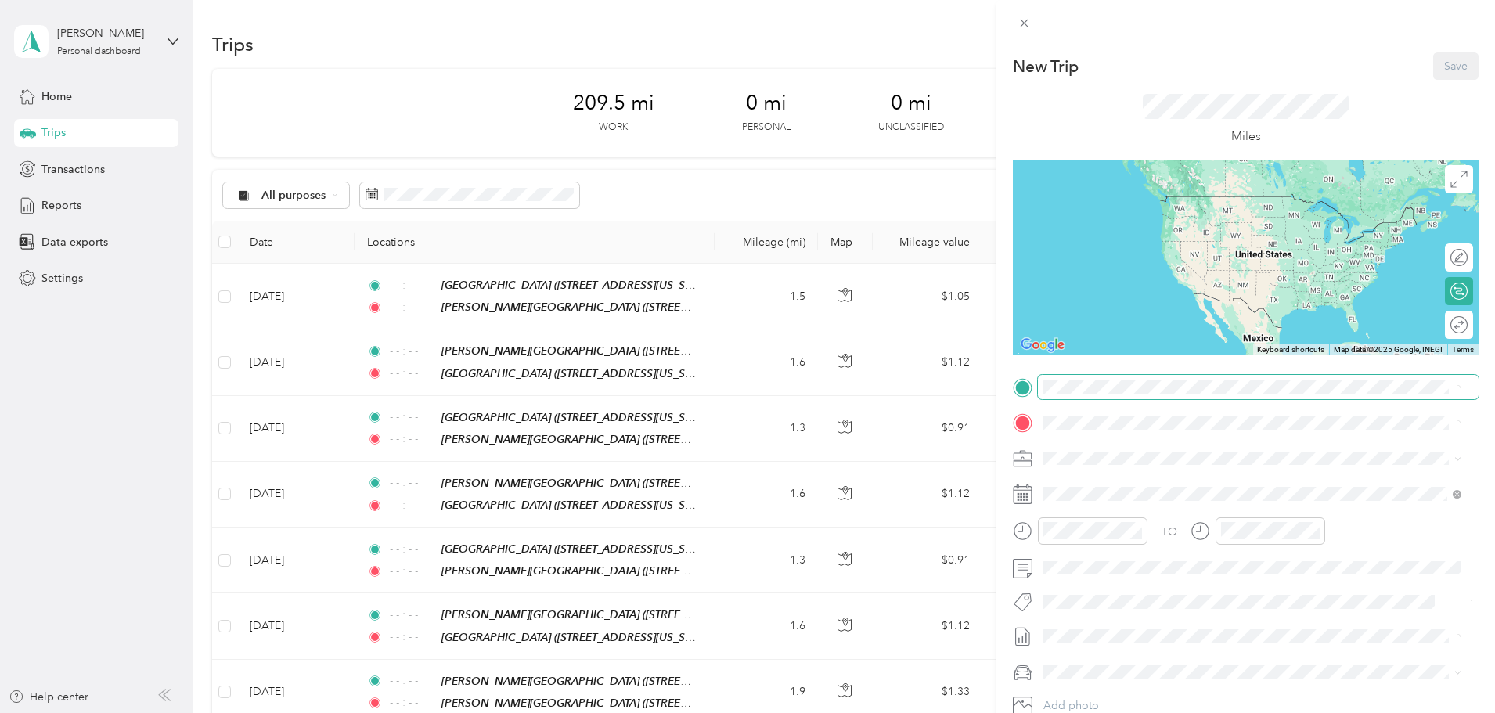
click at [1103, 380] on span at bounding box center [1258, 387] width 441 height 25
click at [1021, 26] on icon at bounding box center [1024, 24] width 8 height 8
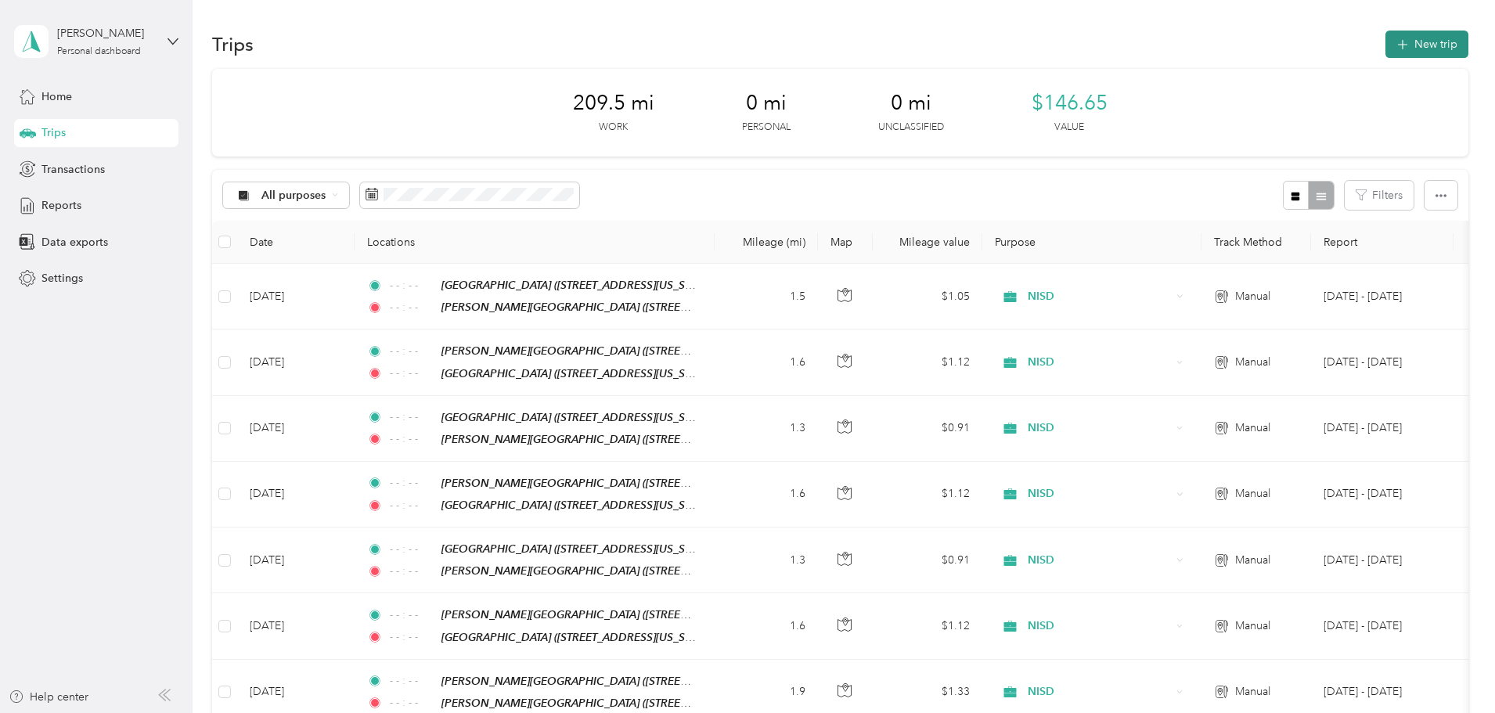
click at [1168, 49] on button "New trip" at bounding box center [1426, 44] width 83 height 27
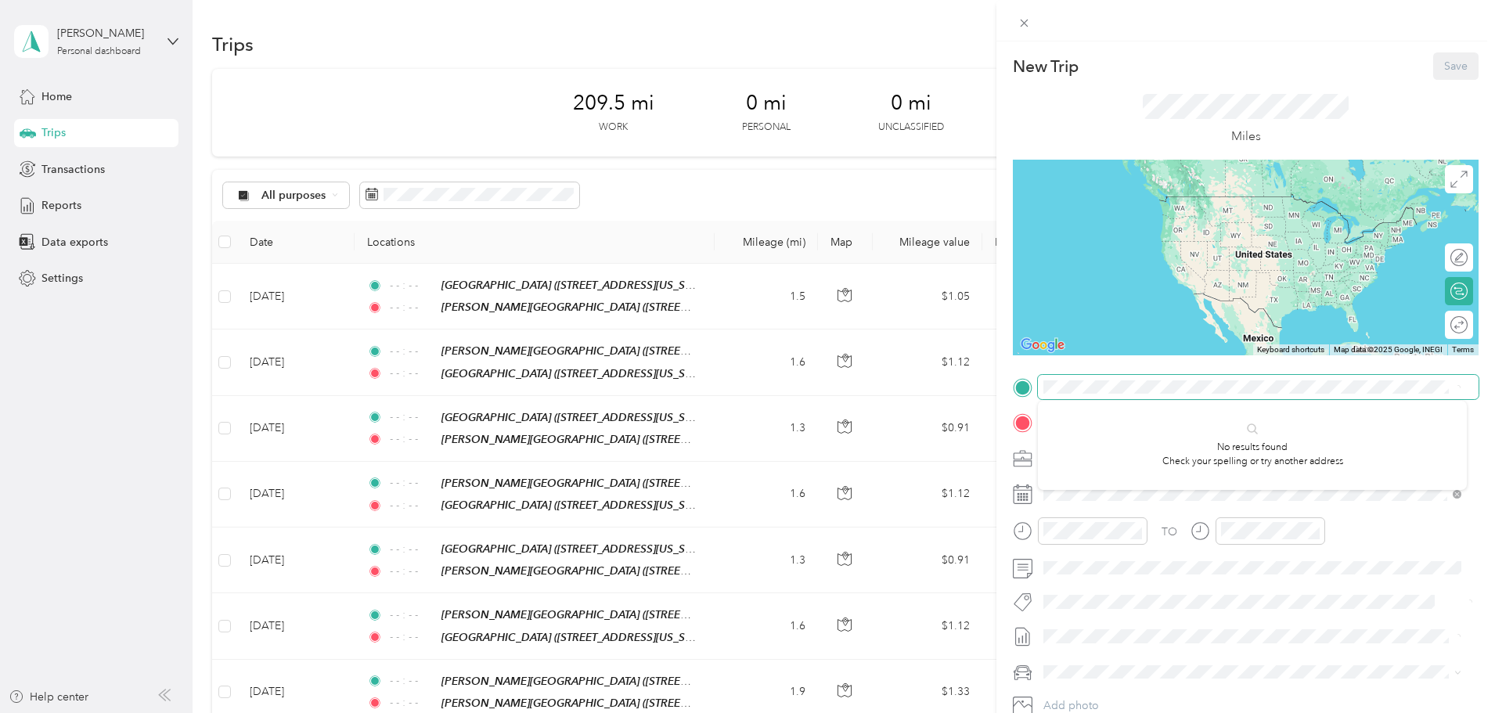
click at [897, 378] on div "New Trip Save This trip cannot be edited because it is either under review, app…" at bounding box center [747, 356] width 1495 height 713
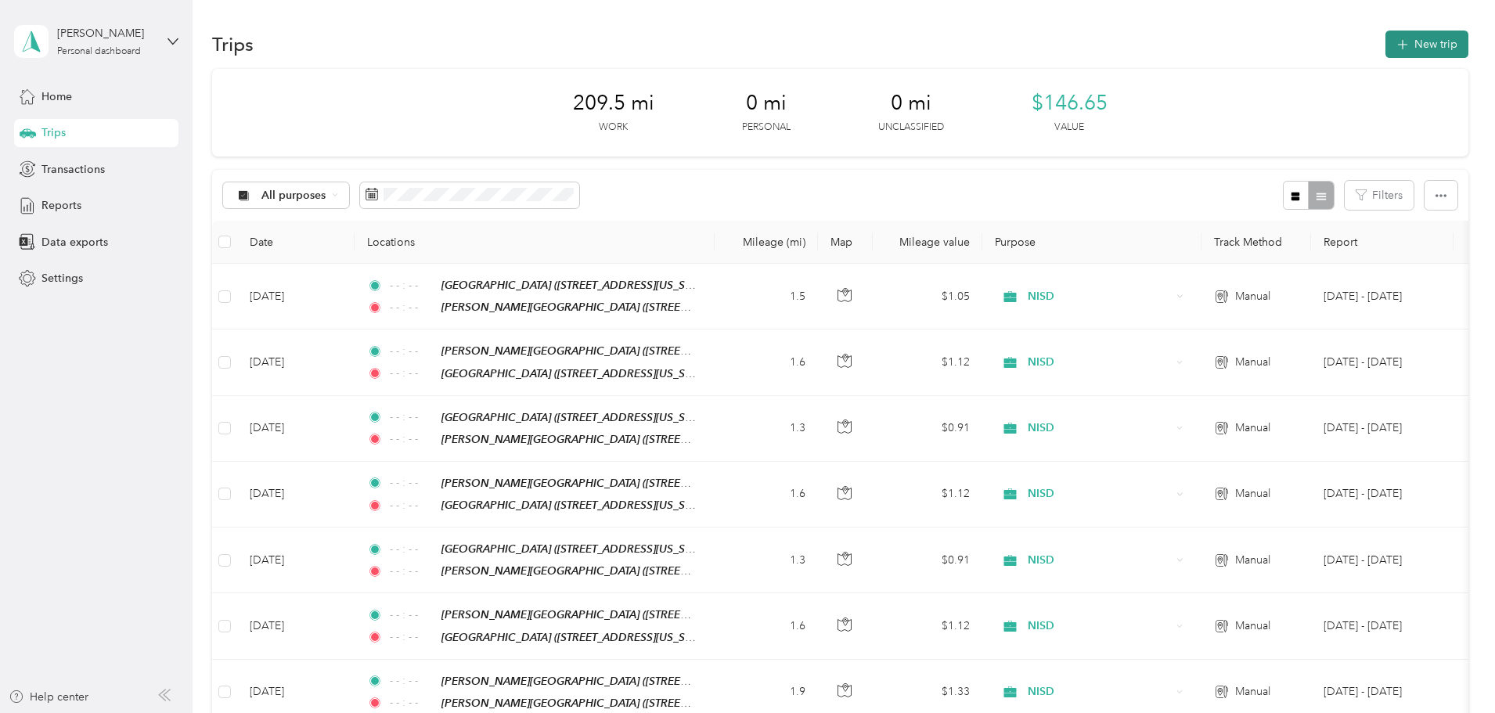
click at [1168, 42] on button "New trip" at bounding box center [1426, 44] width 83 height 27
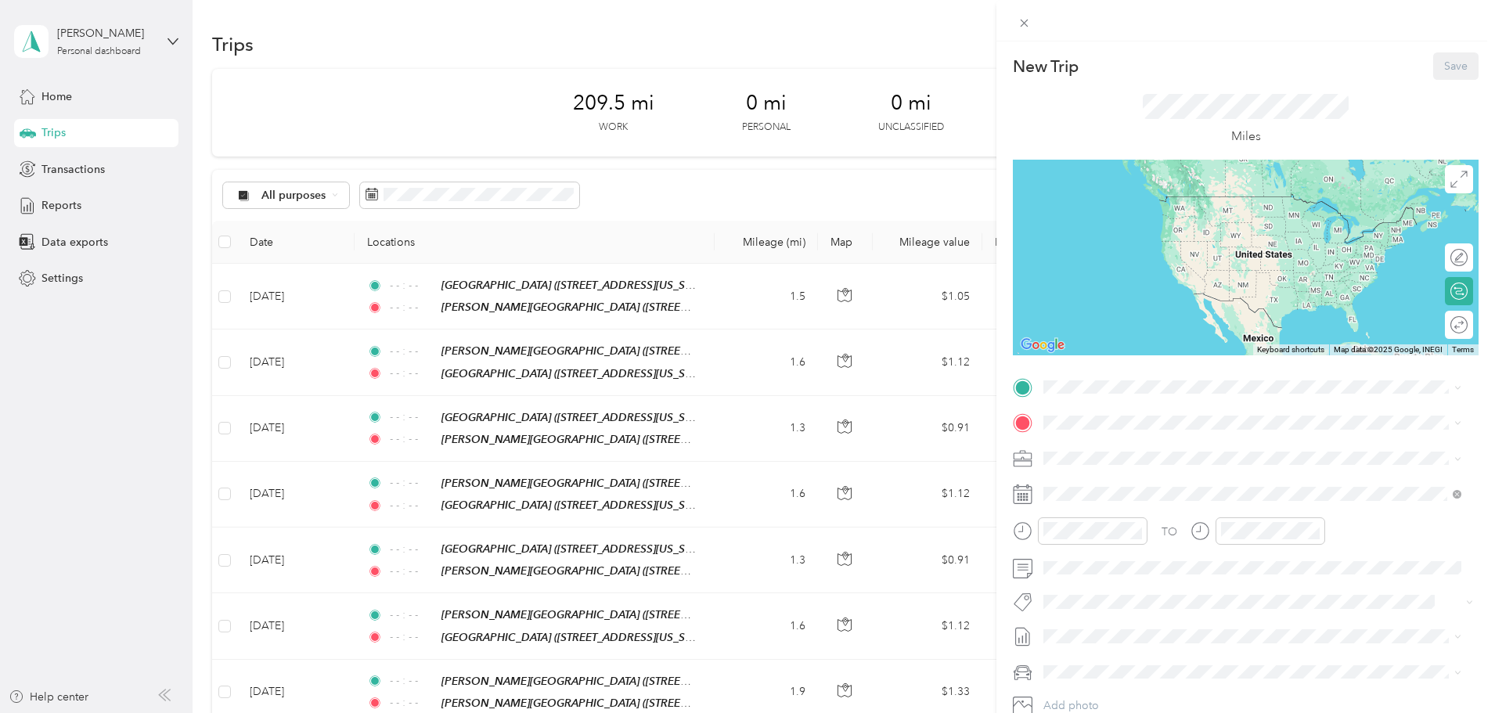
drag, startPoint x: 1104, startPoint y: 401, endPoint x: 1121, endPoint y: 394, distance: 18.3
click at [1104, 401] on div "TO Add photo" at bounding box center [1246, 564] width 466 height 378
click at [1135, 573] on div "TEAM [PERSON_NAME][GEOGRAPHIC_DATA] [STREET_ADDRESS][US_STATE]" at bounding box center [1204, 571] width 263 height 38
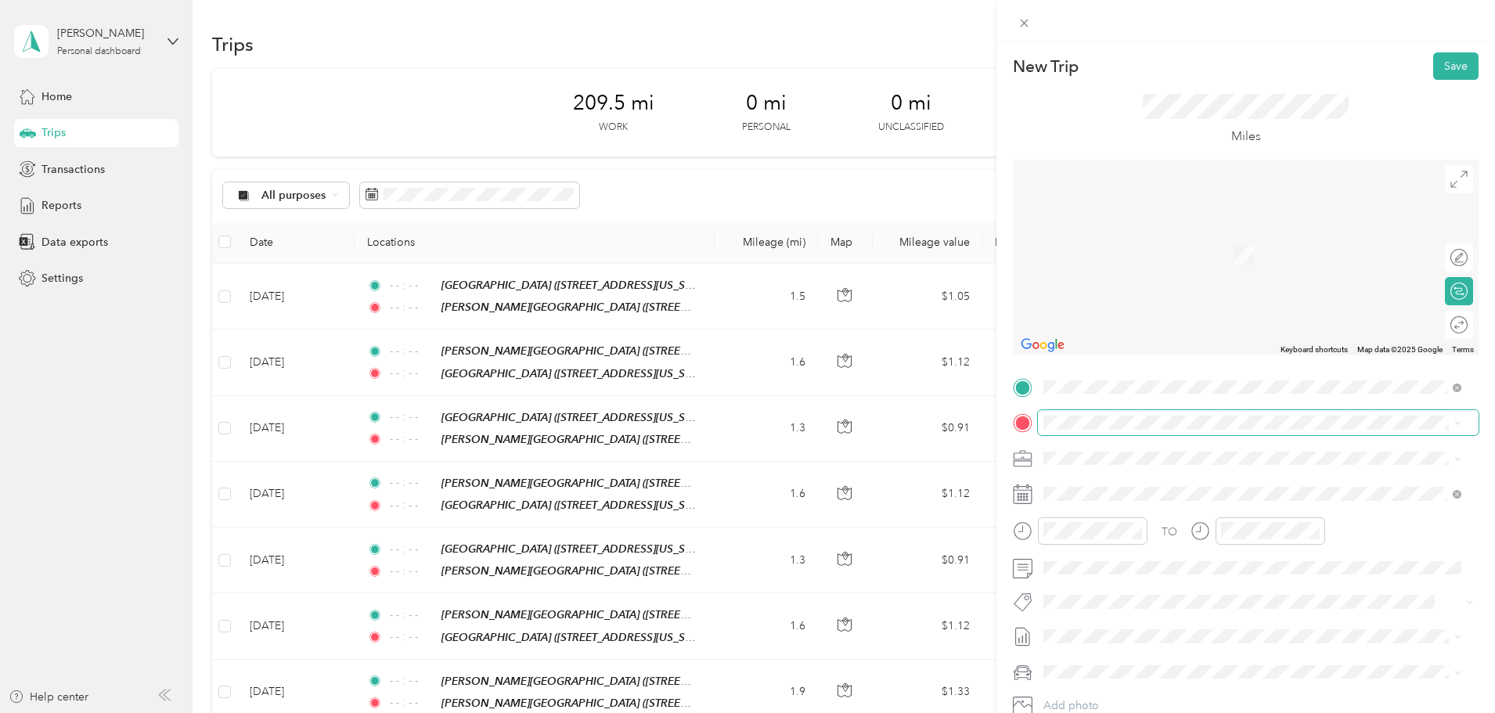
click at [1110, 410] on span at bounding box center [1258, 422] width 441 height 25
click at [1168, 498] on div "TEAM [PERSON_NAME][GEOGRAPHIC_DATA] [STREET_ADDRESS][US_STATE]" at bounding box center [1204, 496] width 263 height 38
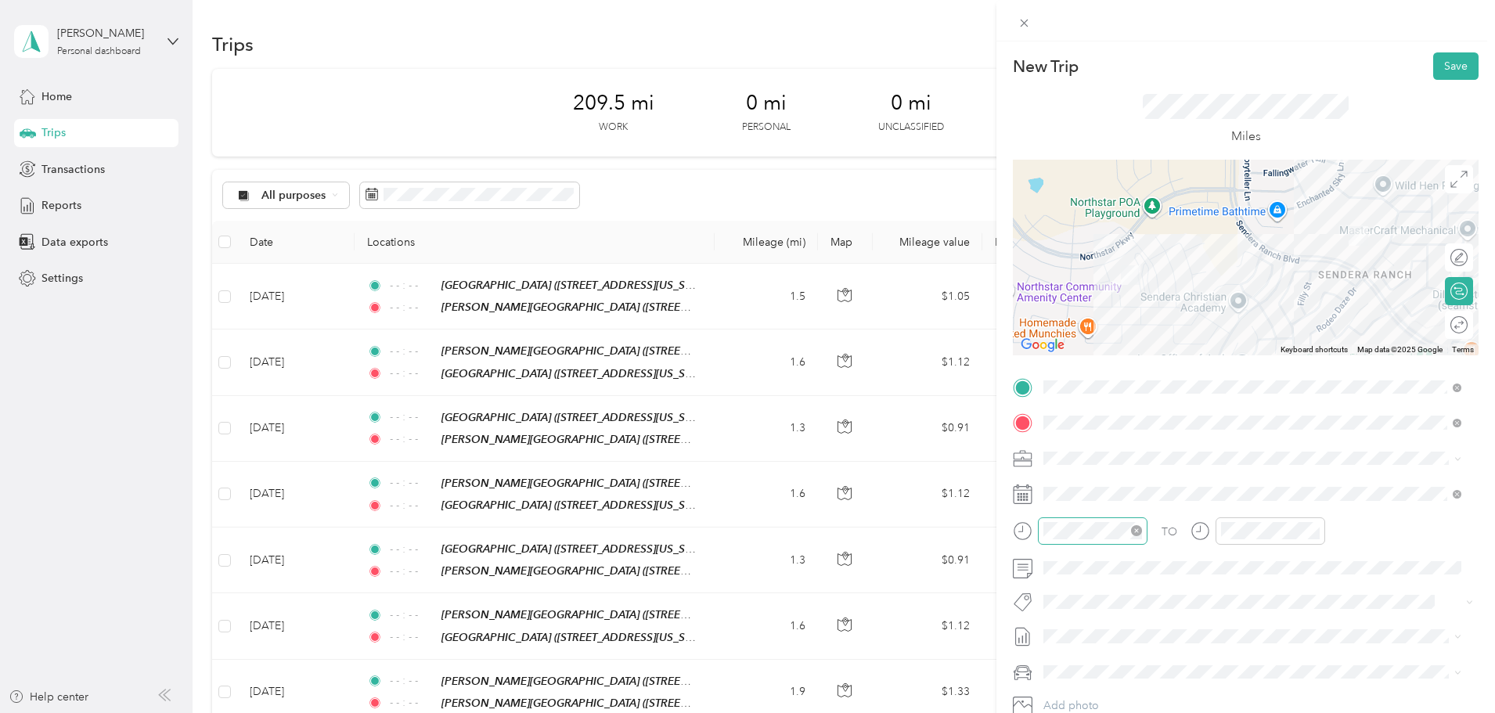
click at [1141, 528] on icon "close-circle" at bounding box center [1136, 530] width 11 height 11
click at [1168, 534] on icon "close-circle" at bounding box center [1313, 530] width 11 height 11
click at [1168, 70] on button "Save" at bounding box center [1455, 65] width 45 height 27
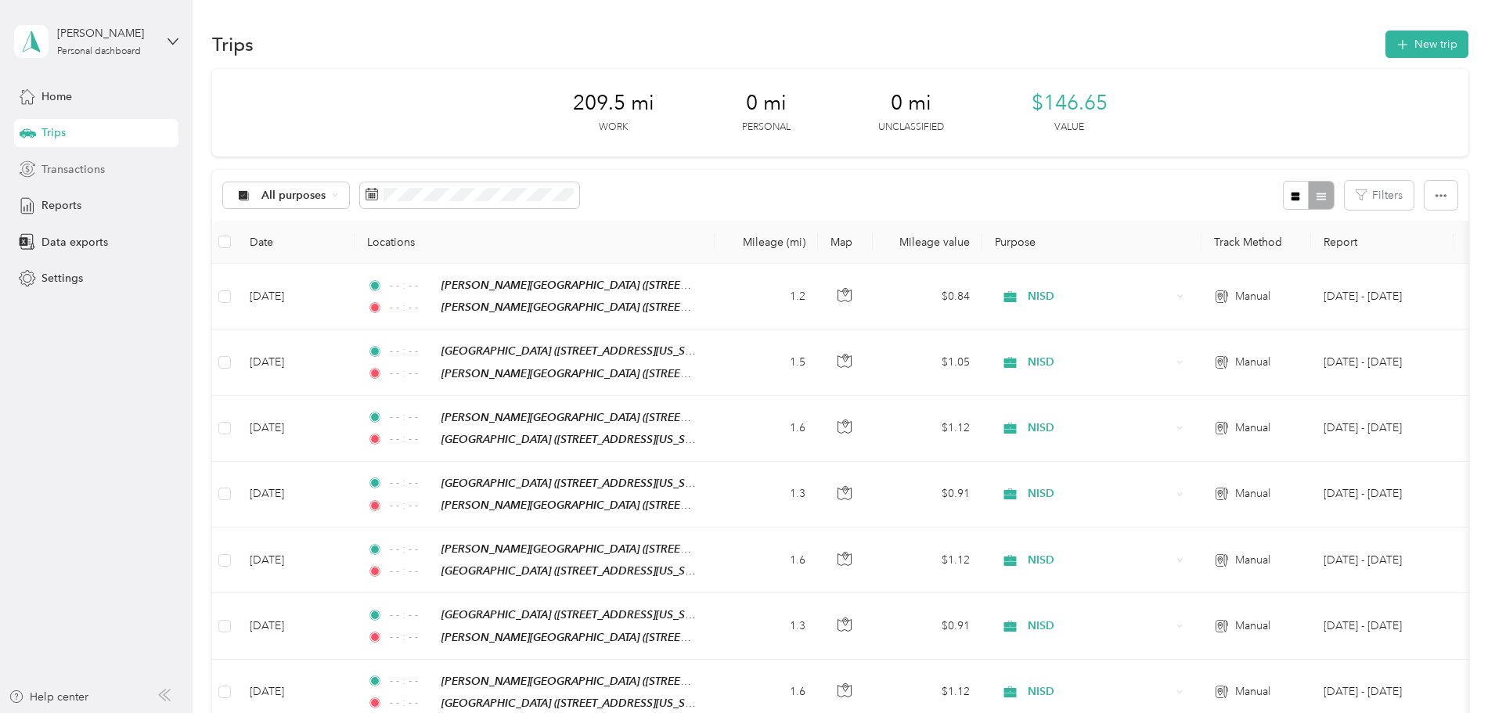
click at [58, 180] on div "Transactions" at bounding box center [96, 169] width 164 height 28
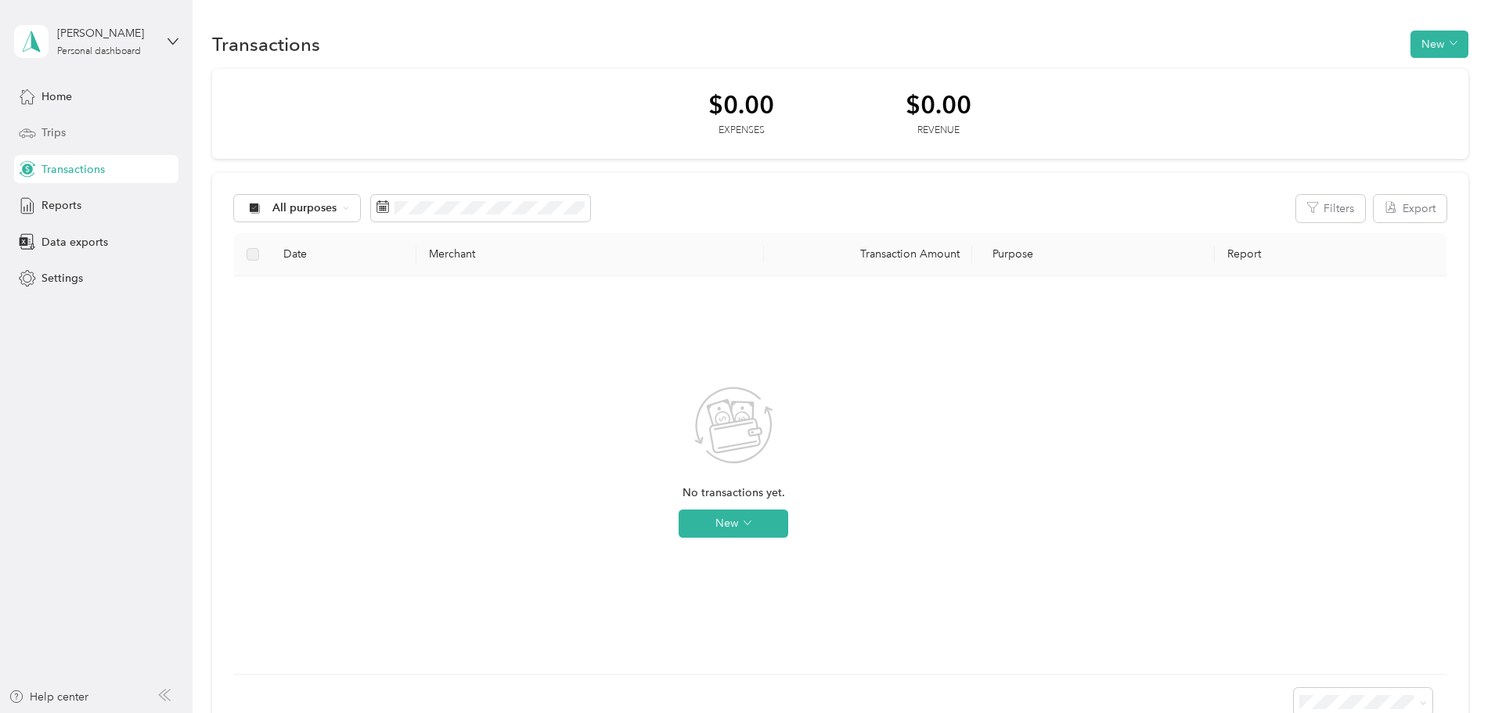
click at [86, 143] on div "Trips" at bounding box center [96, 133] width 164 height 28
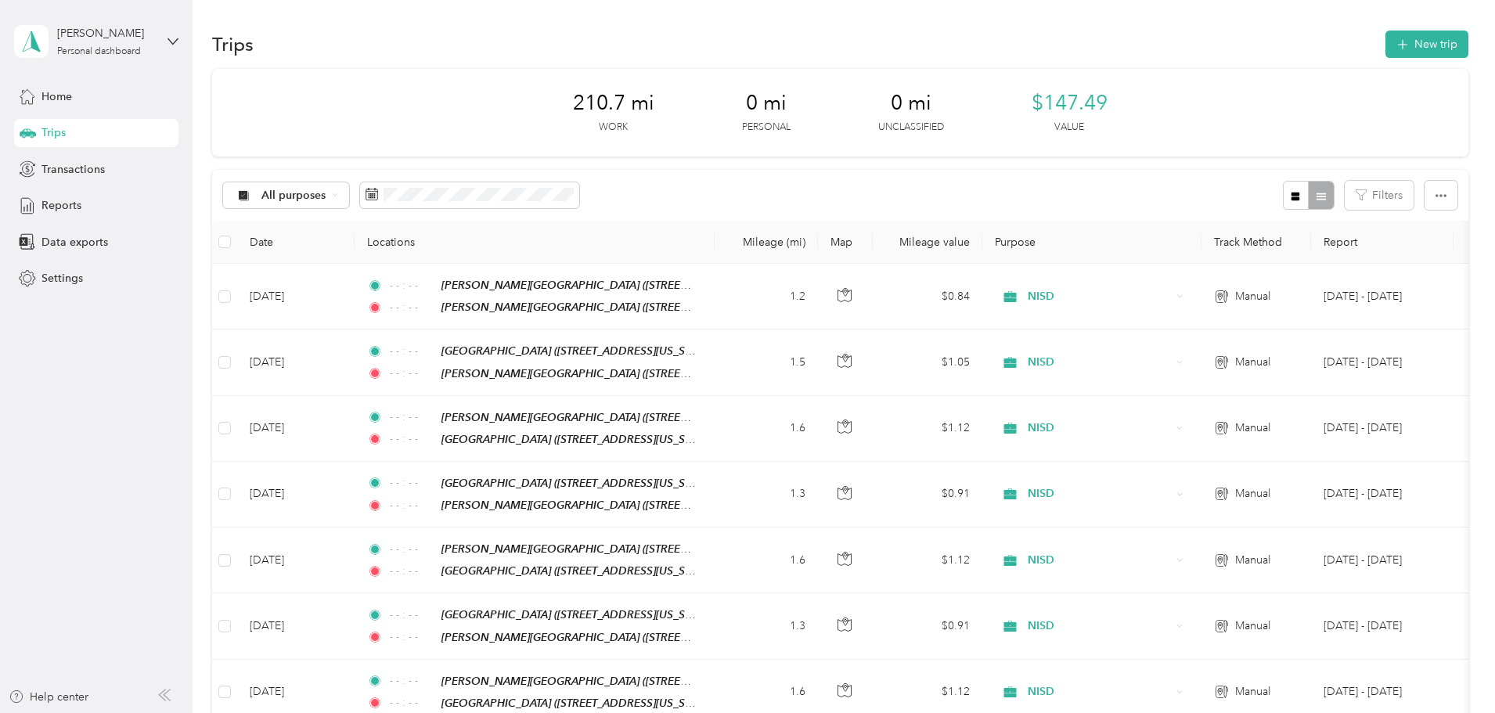
click at [91, 152] on div "Home Trips Transactions Reports Data exports Settings" at bounding box center [96, 187] width 164 height 211
click at [117, 164] on div "Transactions" at bounding box center [96, 169] width 164 height 28
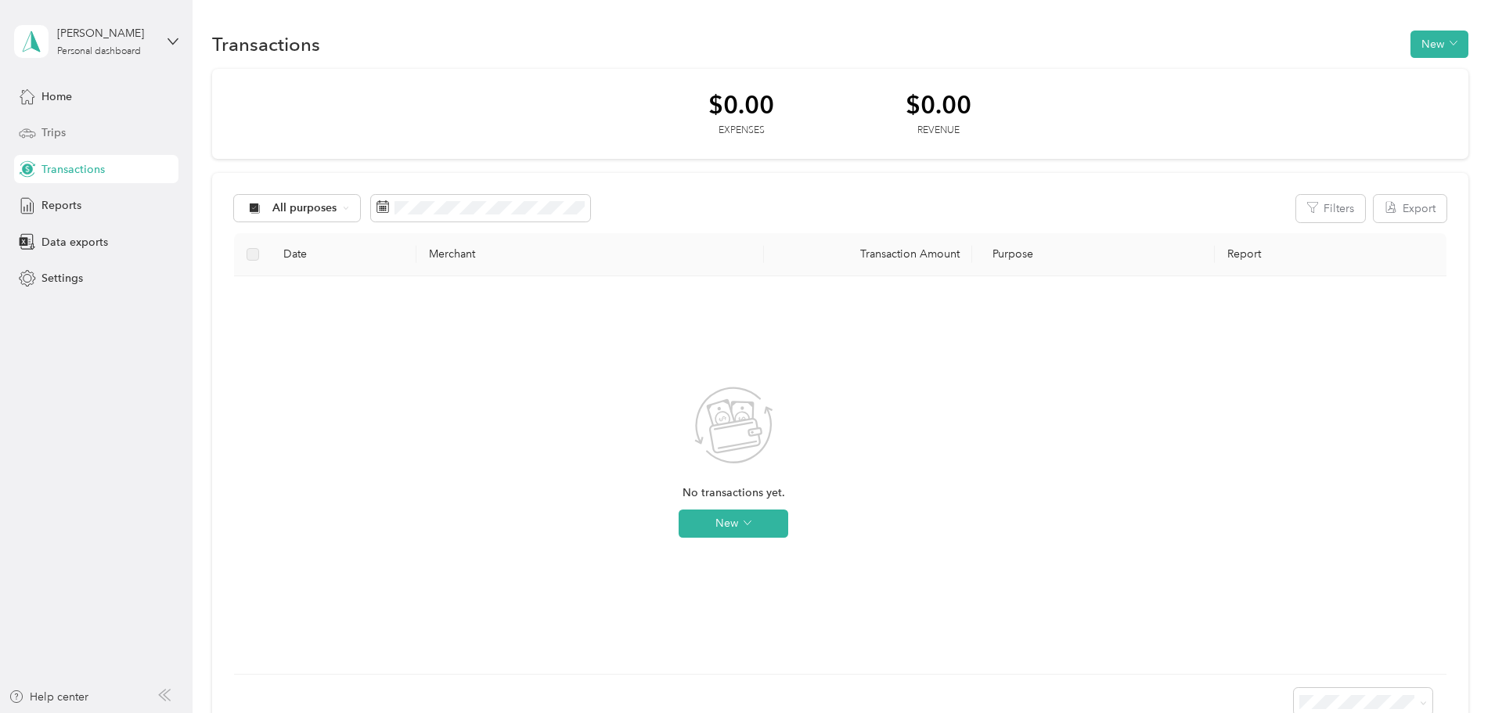
click at [89, 141] on div "Trips" at bounding box center [96, 133] width 164 height 28
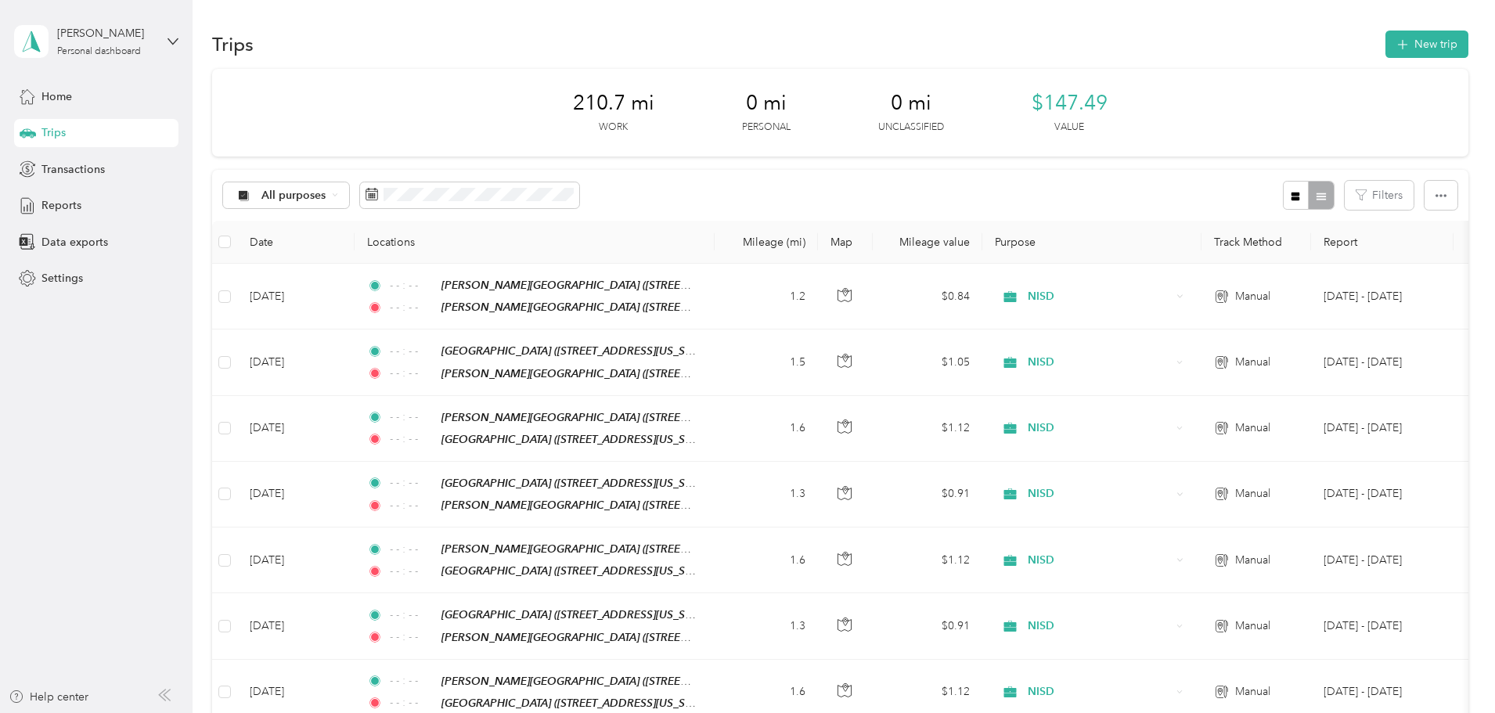
drag, startPoint x: 369, startPoint y: 49, endPoint x: 315, endPoint y: 51, distance: 54.0
click at [315, 51] on div "Trips New trip" at bounding box center [840, 43] width 1256 height 33
click at [322, 110] on div "210.7 mi Work 0 mi Personal 0 mi Unclassified $147.49 Value" at bounding box center [840, 113] width 1256 height 88
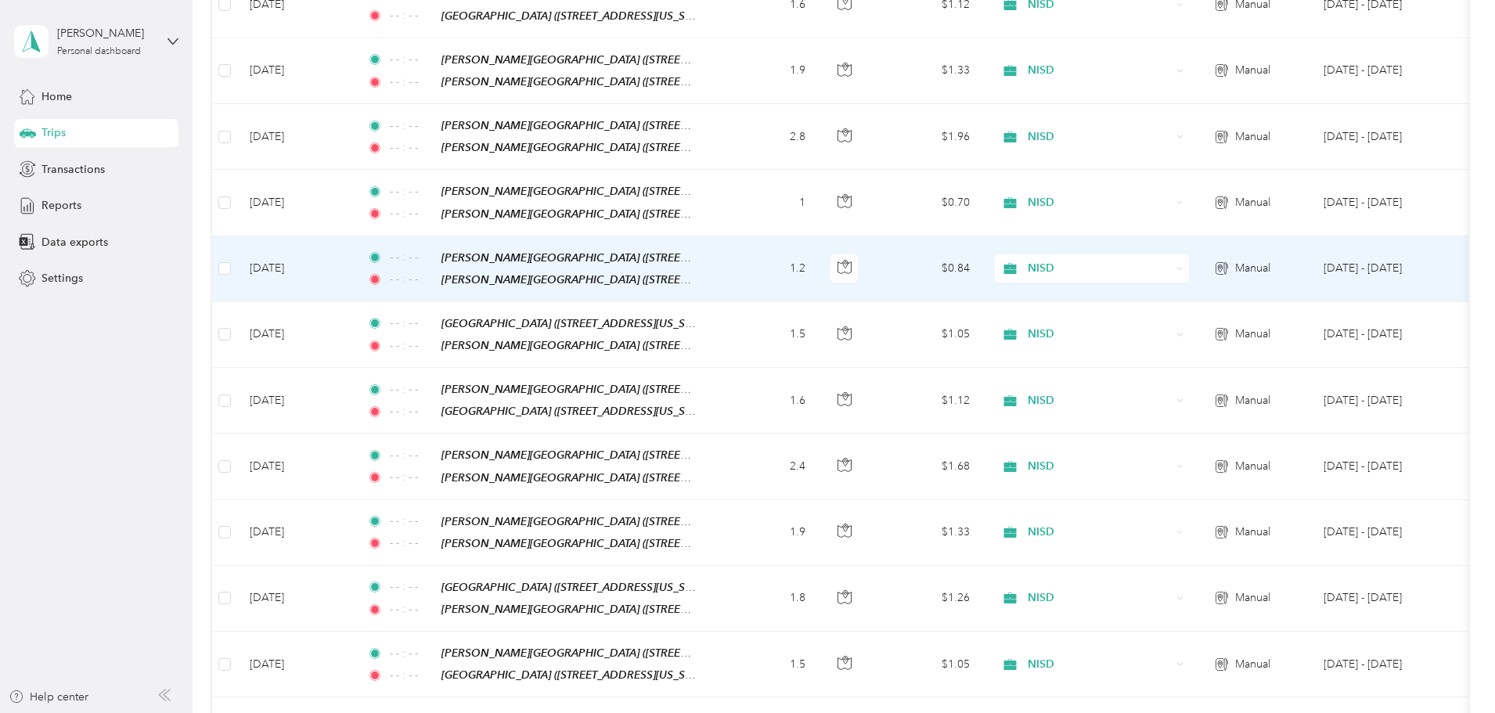
scroll to position [861, 0]
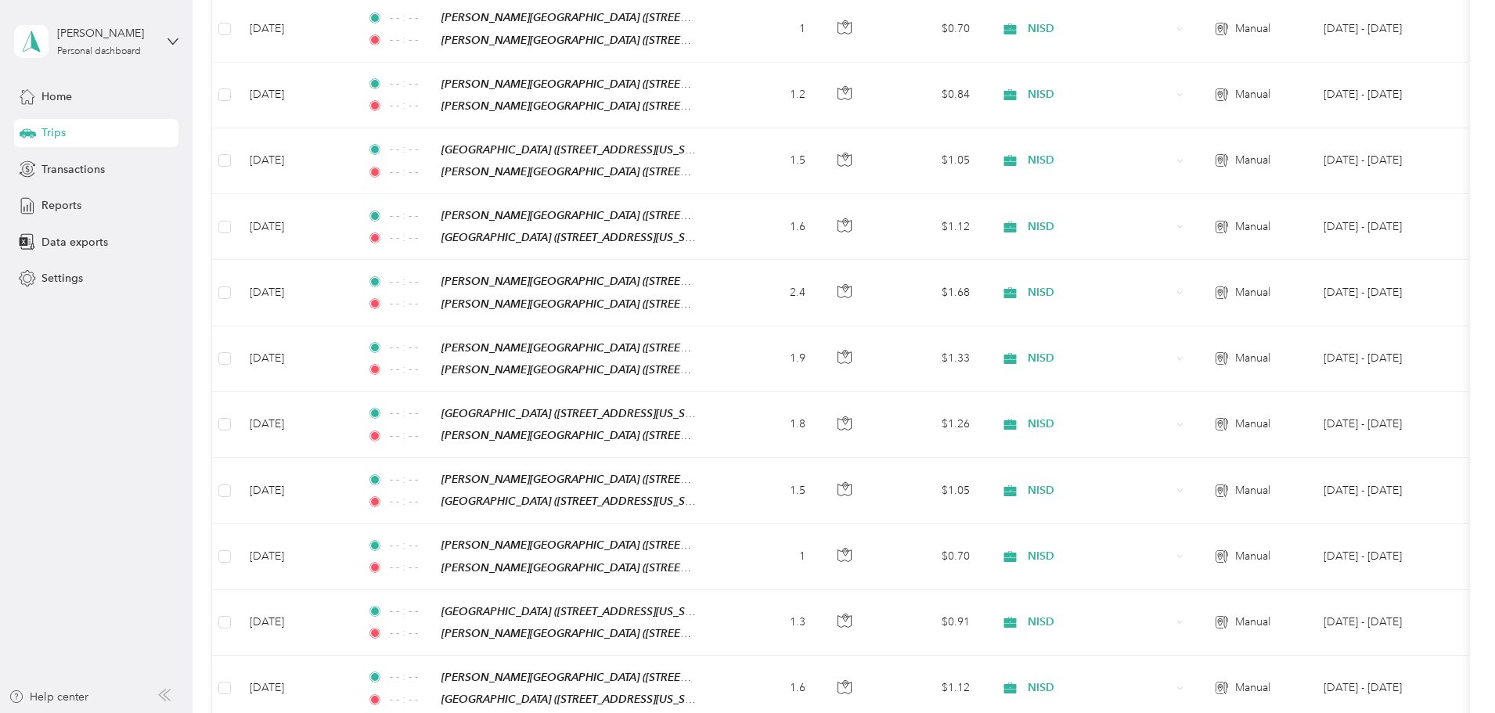
click at [233, 558] on div "210.7 mi Work 0 mi Personal 0 mi Unclassified $147.49 Value All purposes Filter…" at bounding box center [840, 184] width 1256 height 1953
click at [193, 299] on div "Trips New trip 210.7 mi Work 0 mi Personal 0 mi Unclassified $147.49 Value All …" at bounding box center [840, 192] width 1294 height 2107
click at [229, 652] on div "210.7 mi Work 0 mi Personal 0 mi Unclassified $147.49 Value All purposes Filter…" at bounding box center [840, 184] width 1256 height 1953
click at [272, 366] on div "210.7 mi Work 0 mi Personal 0 mi Unclassified $147.49 Value All purposes Filter…" at bounding box center [840, 184] width 1256 height 1953
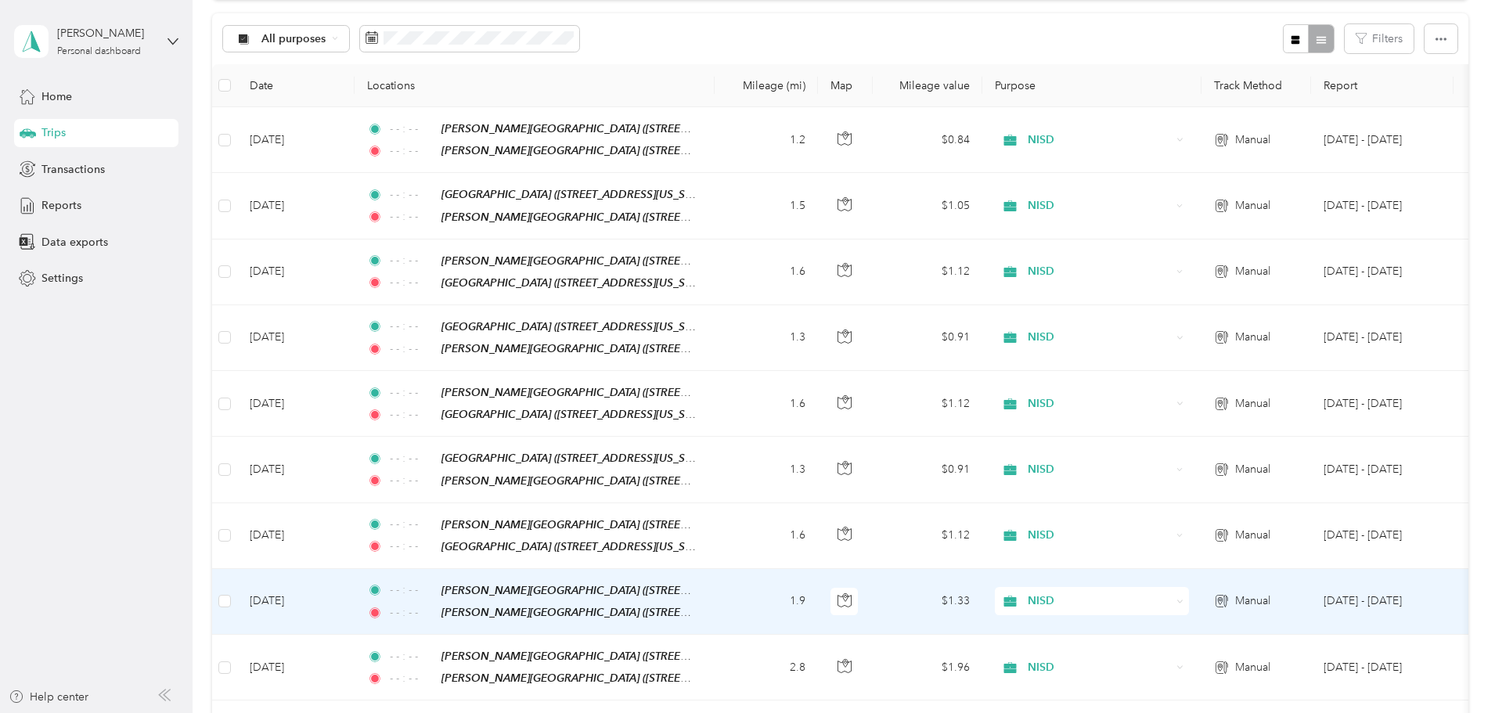
scroll to position [0, 0]
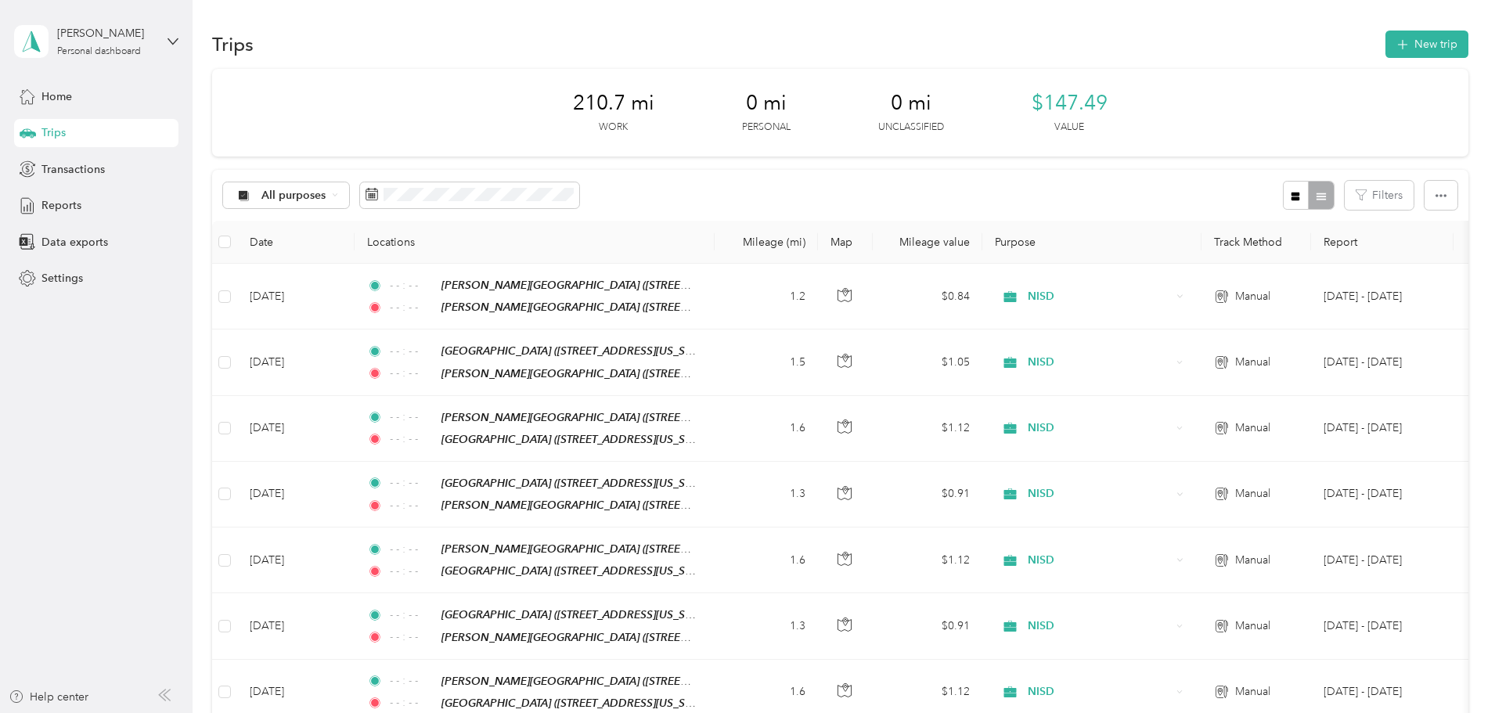
click at [791, 211] on div "All purposes Filters" at bounding box center [840, 195] width 1256 height 51
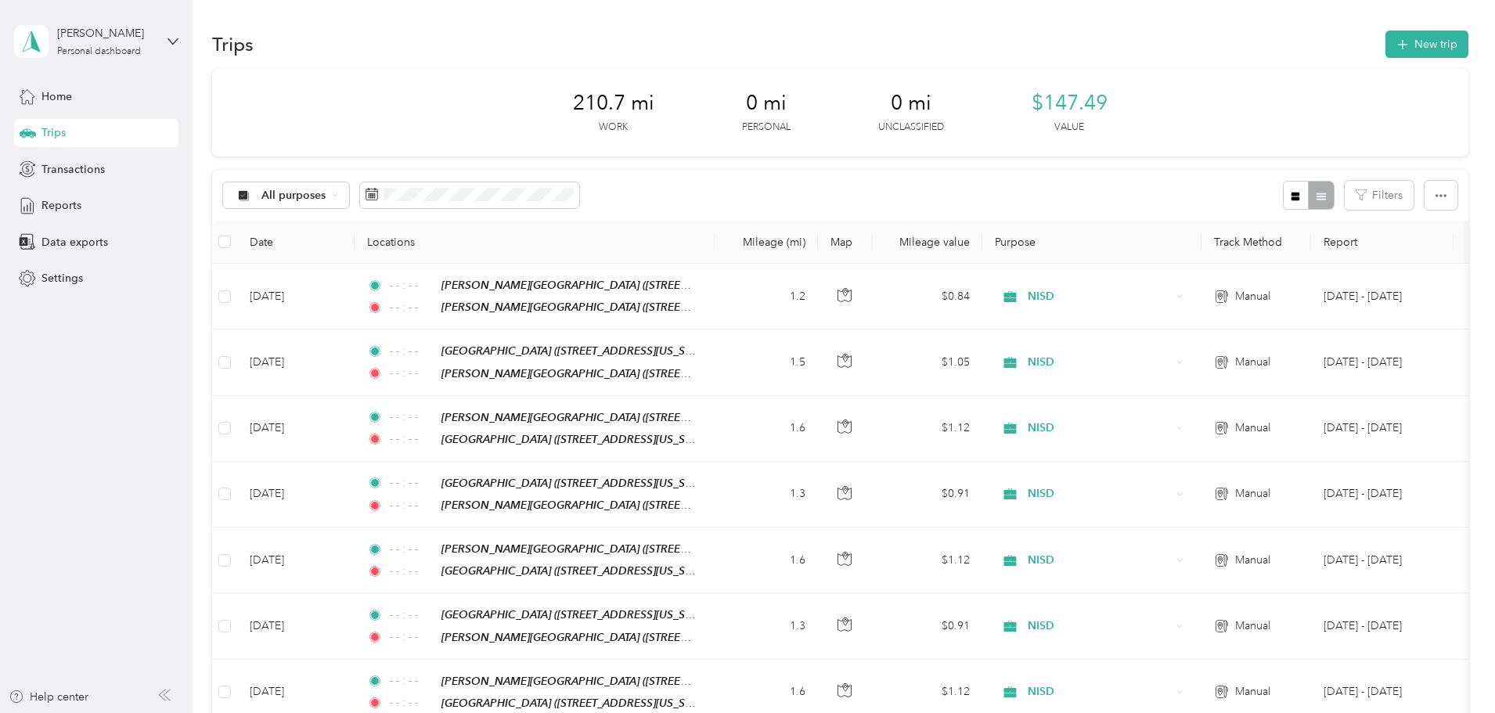
drag, startPoint x: 248, startPoint y: 250, endPoint x: 342, endPoint y: 23, distance: 246.3
